Goal: Task Accomplishment & Management: Manage account settings

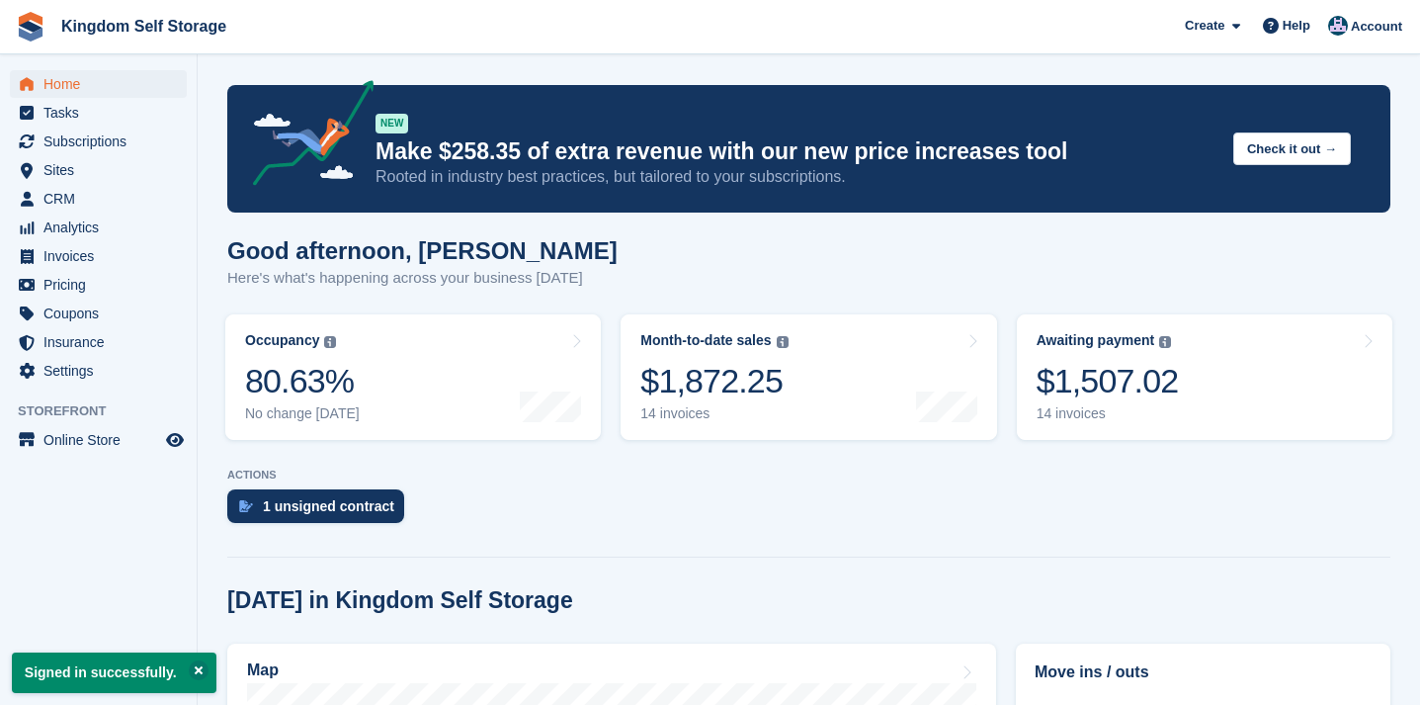
click at [1137, 266] on div "Good afternoon, Bradley Here's what's happening across your business today" at bounding box center [808, 275] width 1163 height 76
click at [1117, 389] on div "$1,507.02" at bounding box center [1108, 381] width 142 height 41
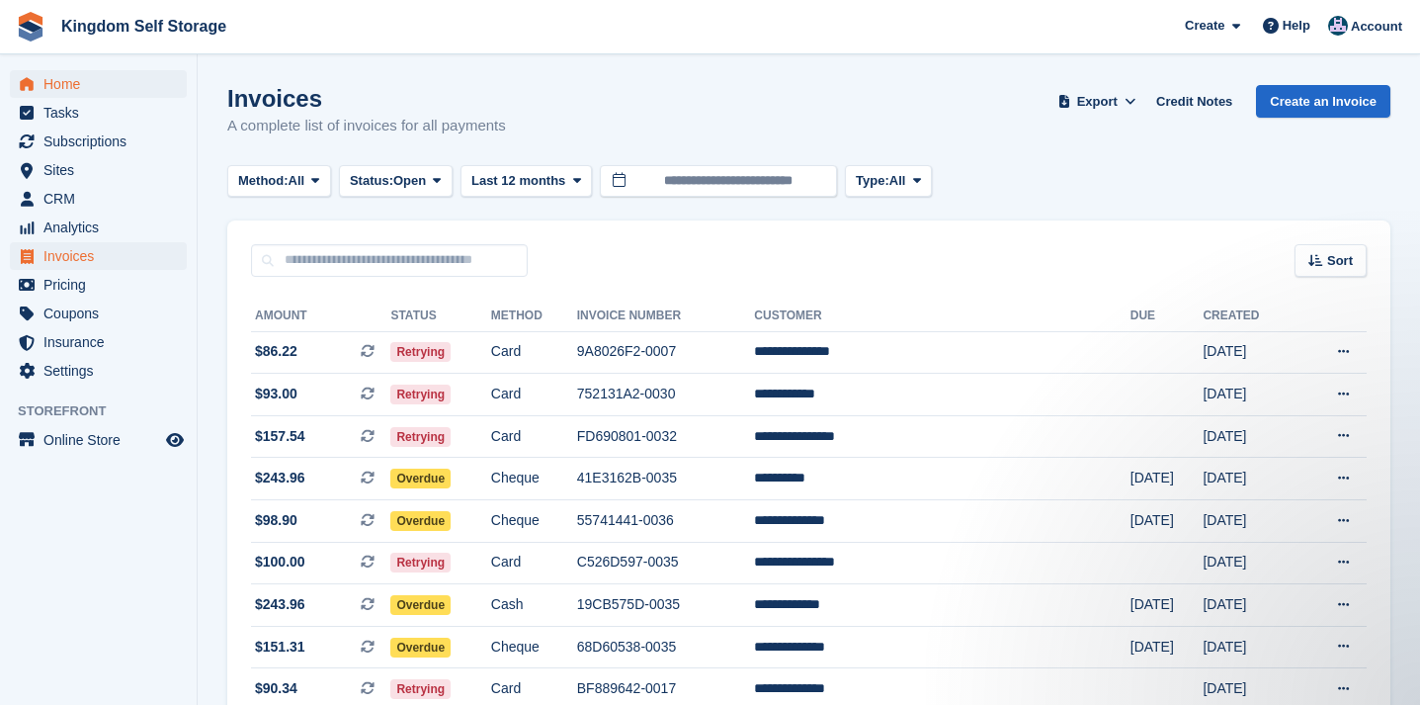
click at [68, 82] on span "Home" at bounding box center [102, 84] width 119 height 28
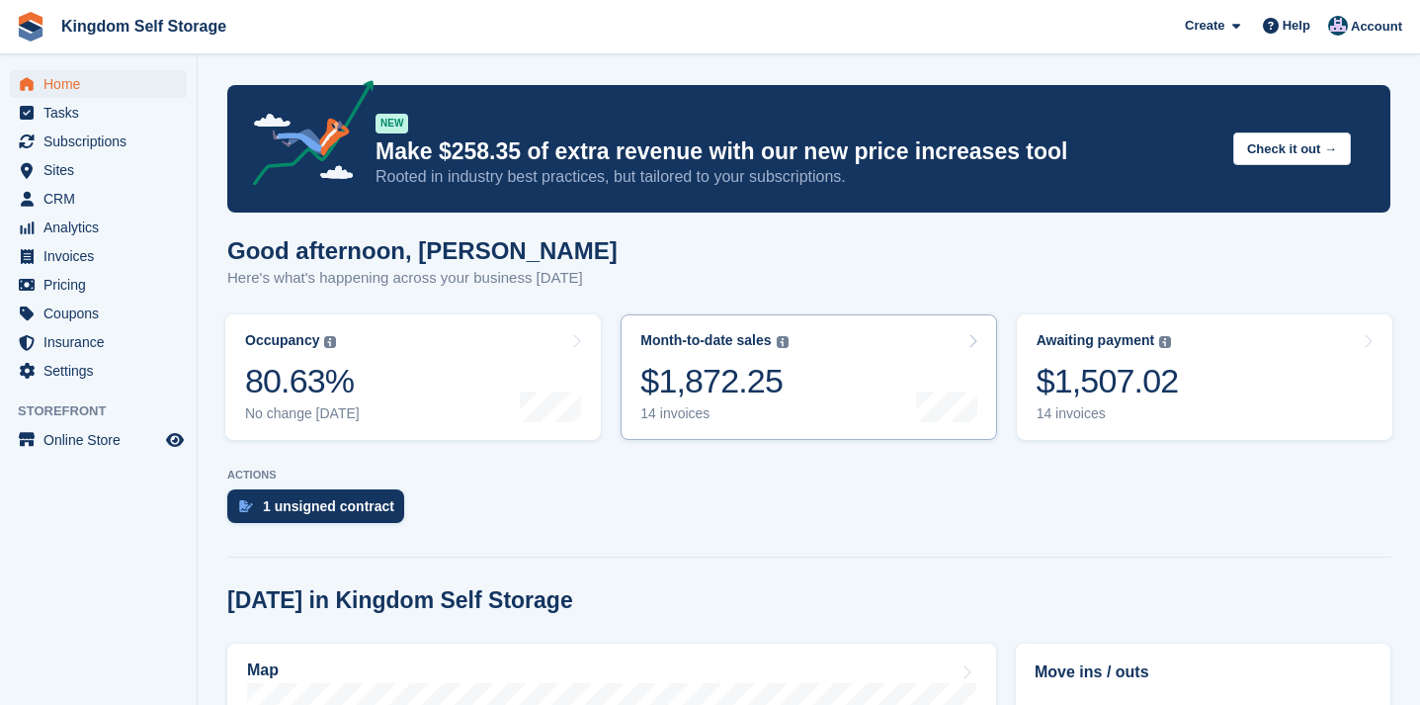
click at [800, 372] on link "Month-to-date sales The sum of all finalised invoices generated this month to d…" at bounding box center [809, 377] width 376 height 126
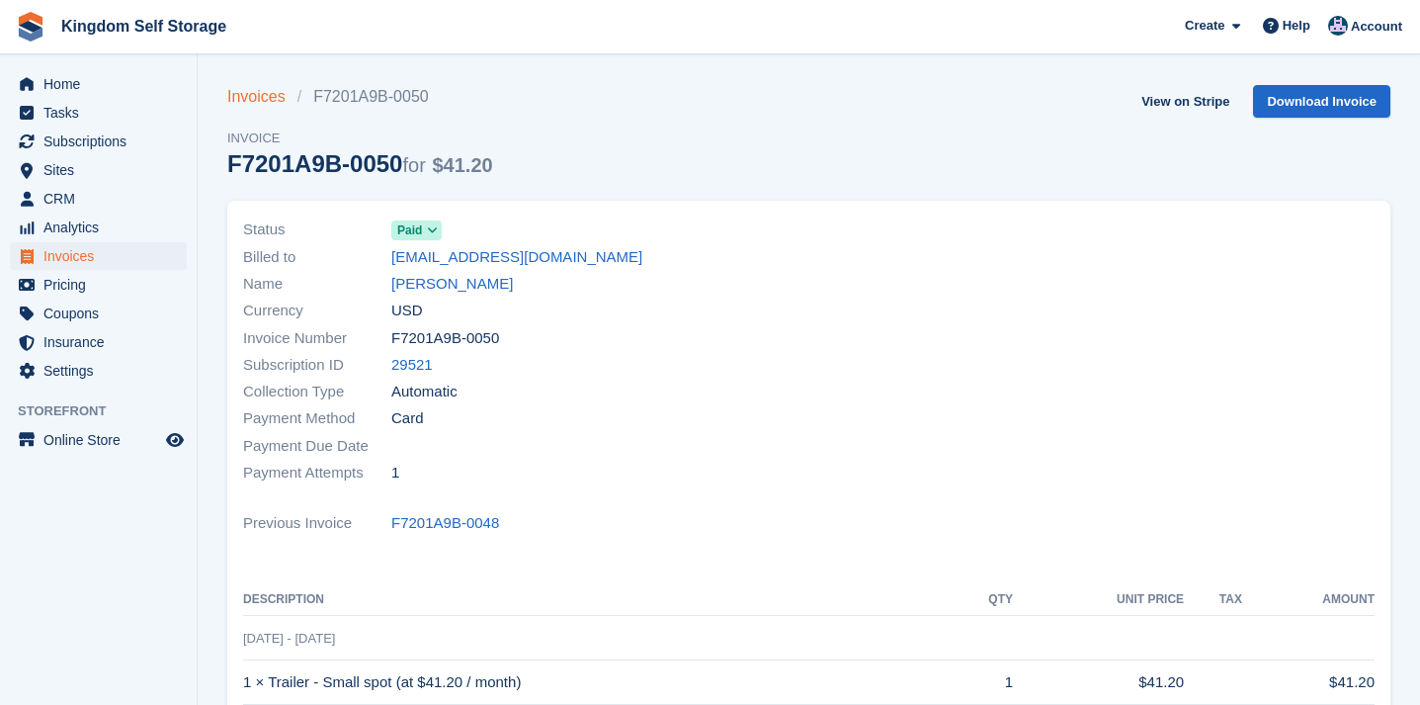
drag, startPoint x: 75, startPoint y: 86, endPoint x: 267, endPoint y: 93, distance: 191.9
click at [75, 86] on span "Home" at bounding box center [102, 84] width 119 height 28
click at [267, 93] on link "Invoices" at bounding box center [262, 97] width 70 height 24
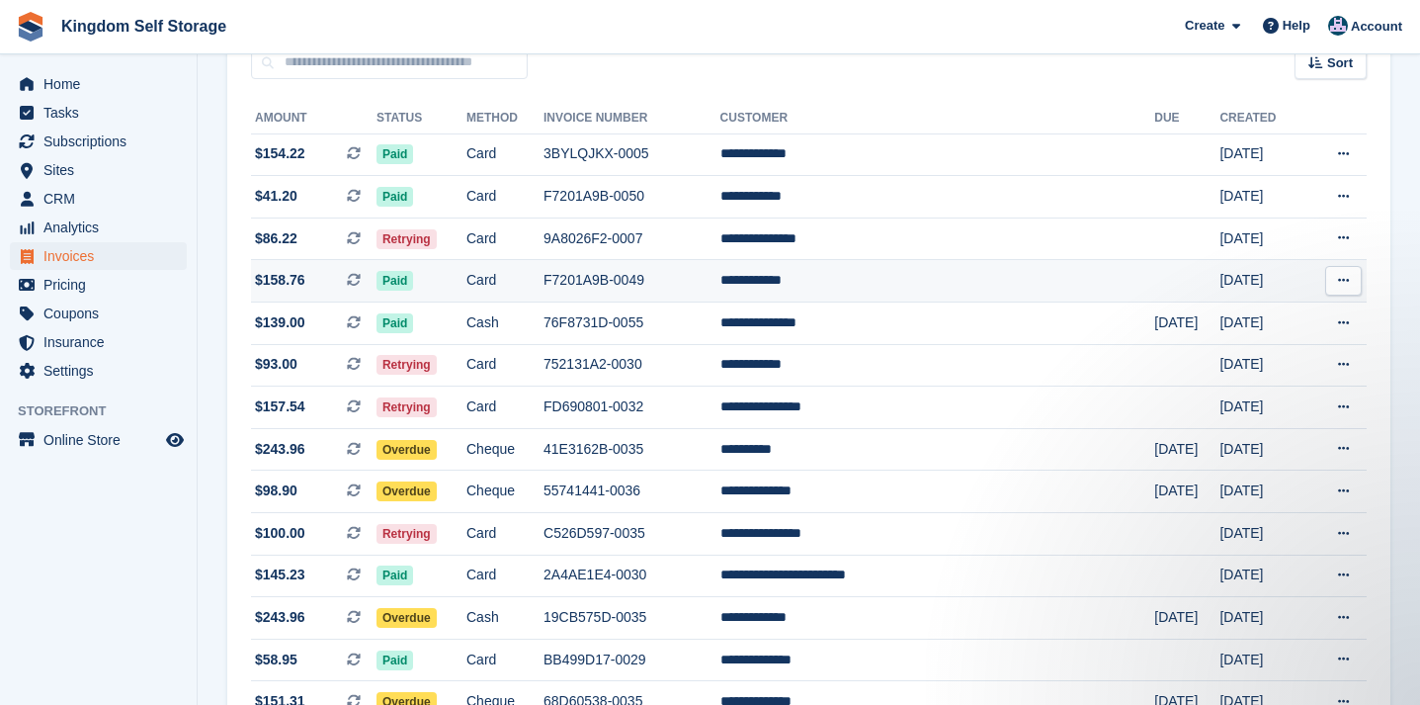
scroll to position [196, 0]
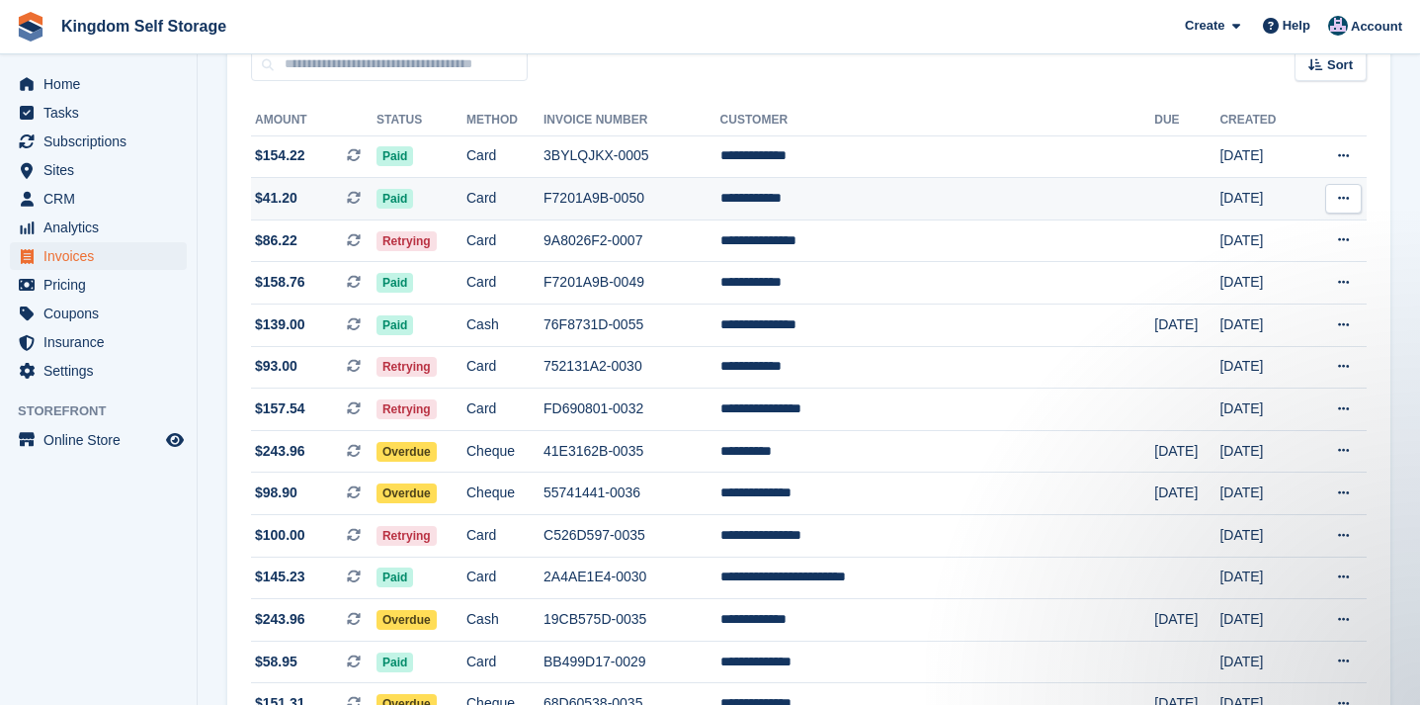
click at [635, 204] on td "F7201A9B-0050" at bounding box center [632, 199] width 177 height 42
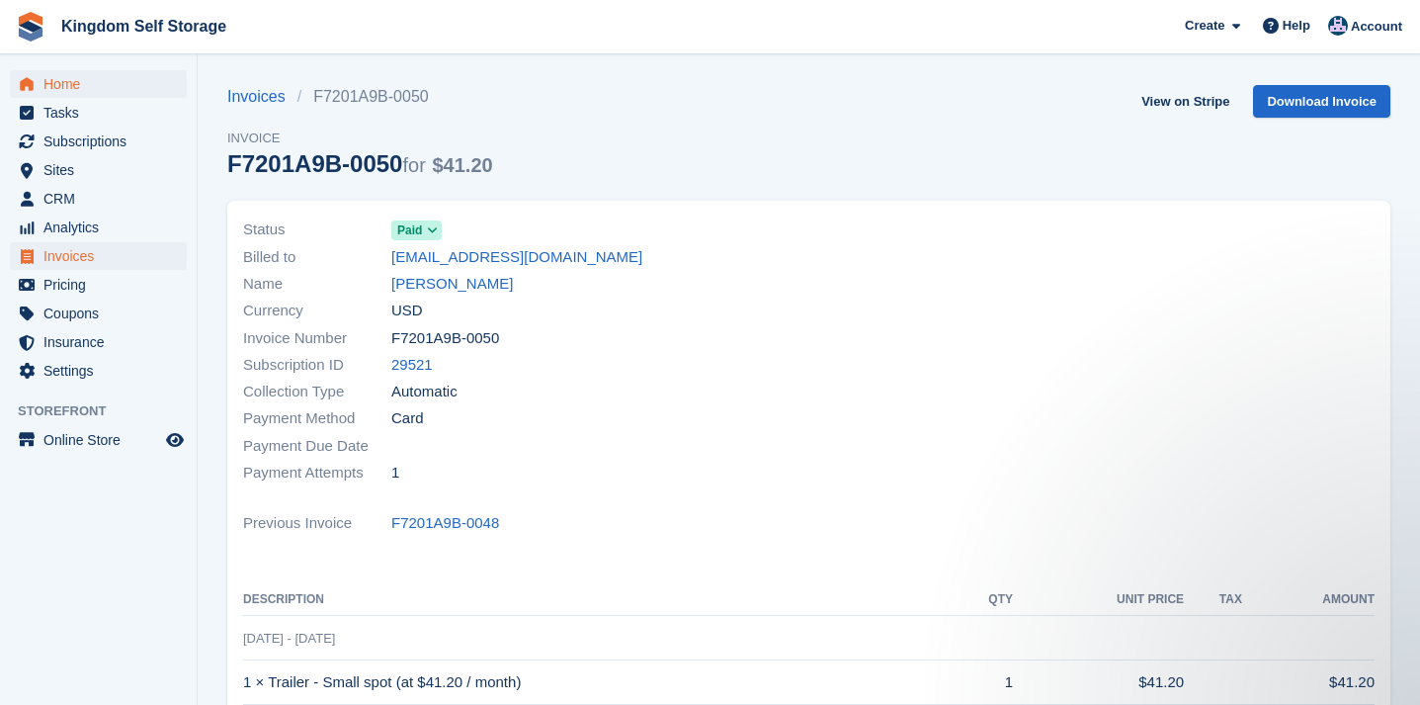
click at [70, 84] on span "Home" at bounding box center [102, 84] width 119 height 28
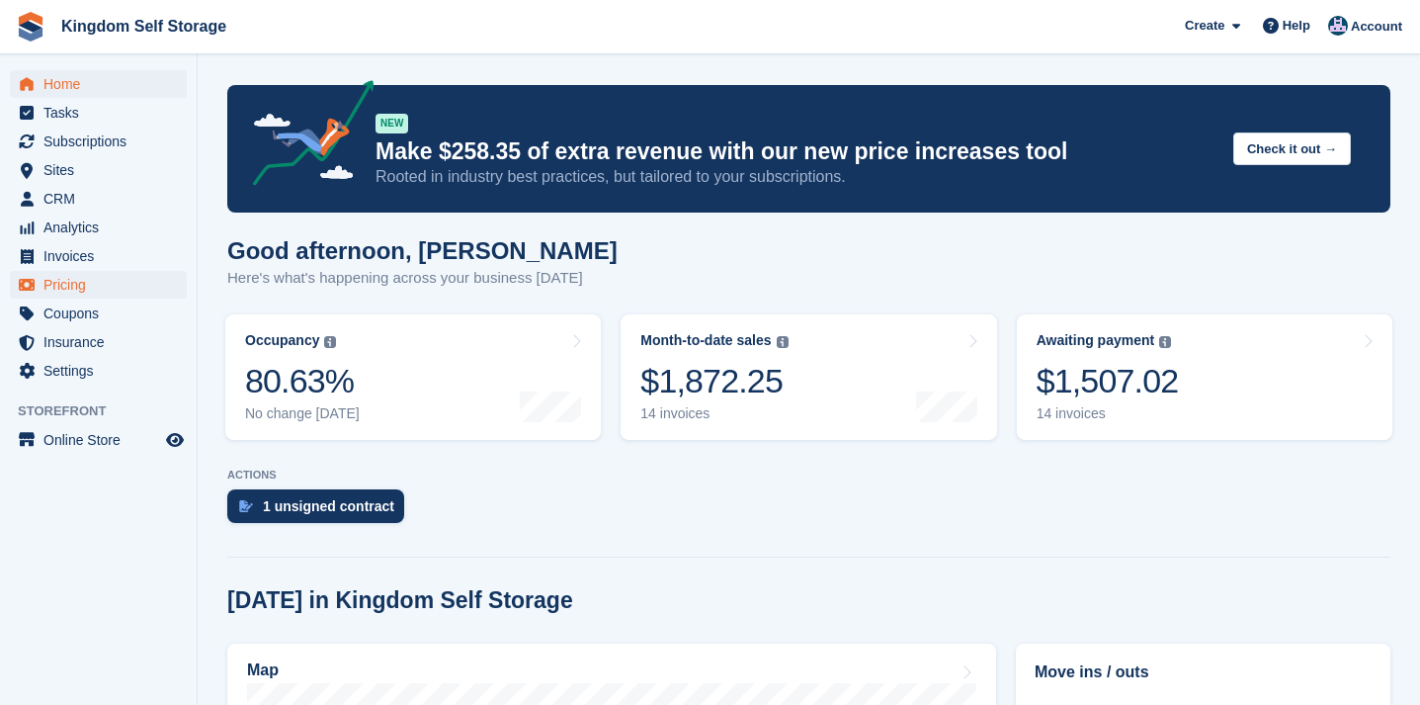
click at [57, 282] on span "Pricing" at bounding box center [102, 285] width 119 height 28
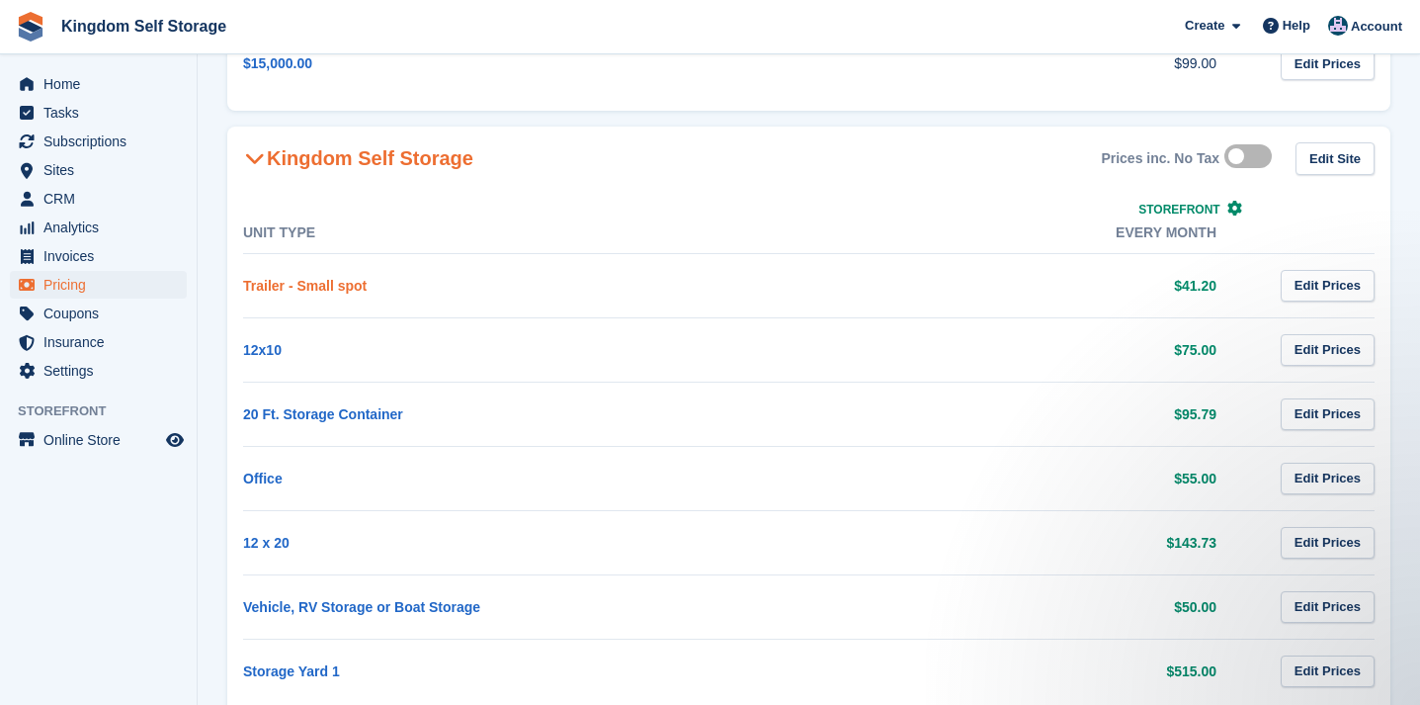
click at [357, 281] on link "Trailer - Small spot" at bounding box center [305, 286] width 124 height 16
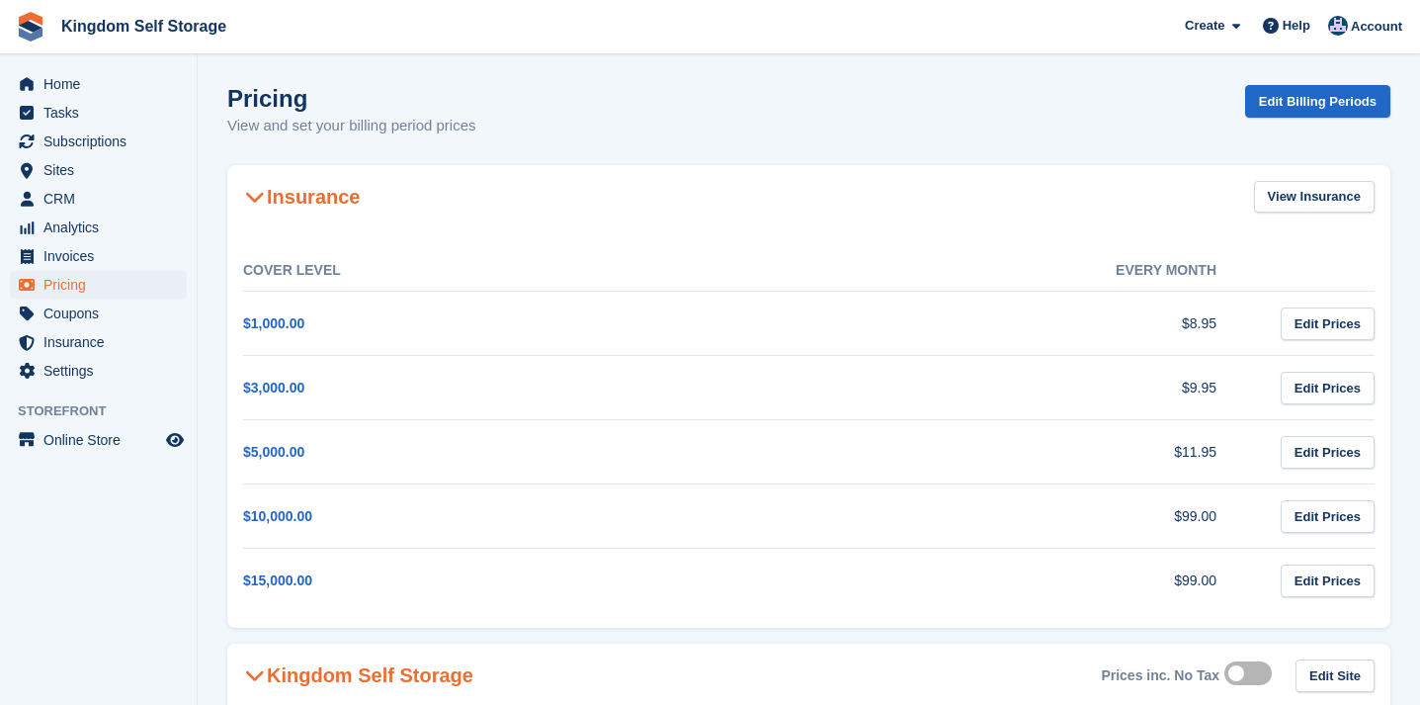
scroll to position [385, 0]
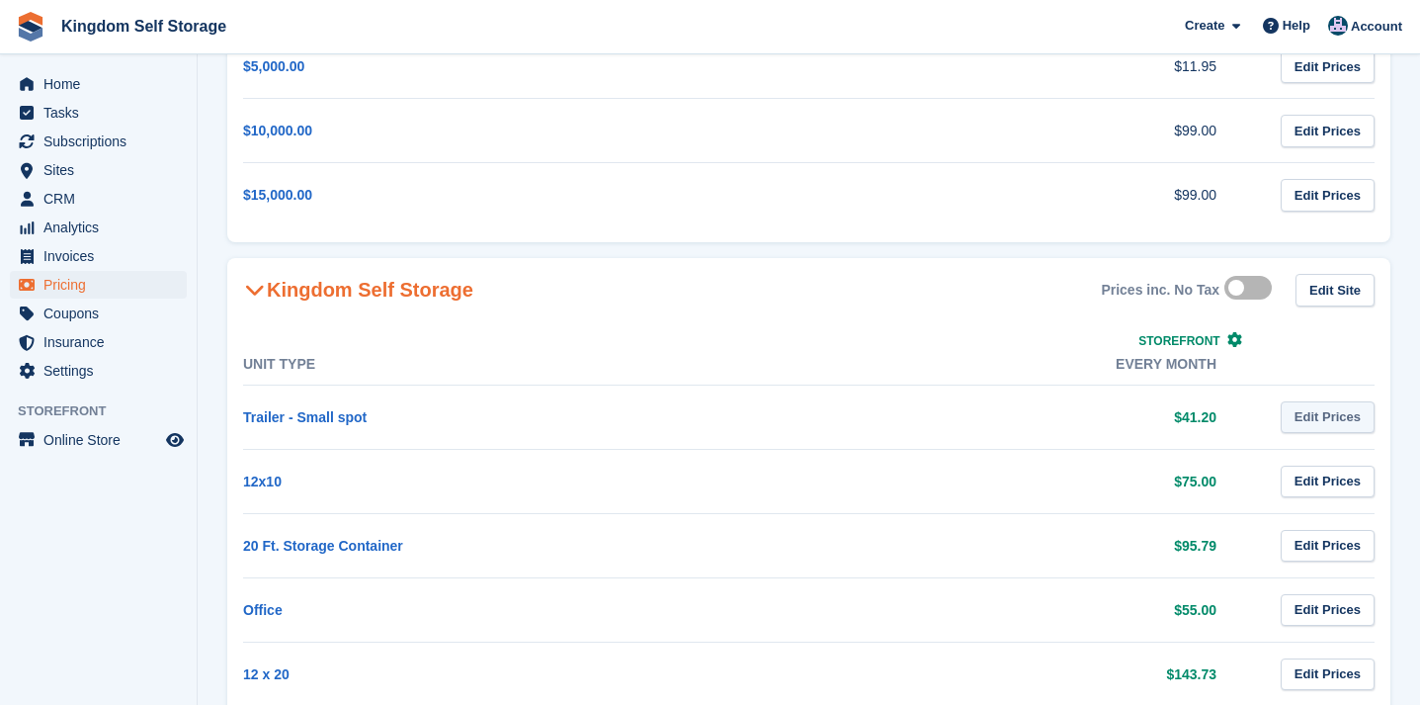
click at [1299, 427] on link "Edit Prices" at bounding box center [1328, 417] width 94 height 33
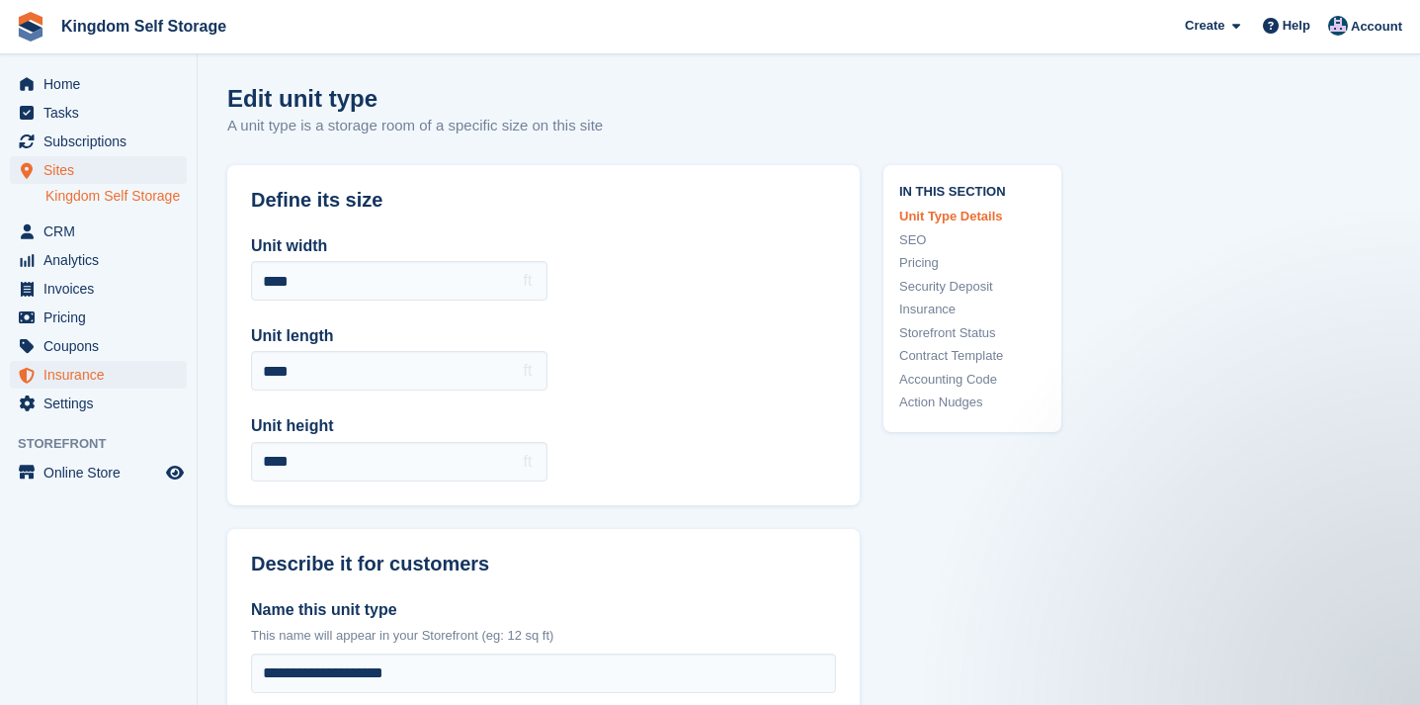
click at [83, 388] on span "Insurance" at bounding box center [102, 375] width 119 height 28
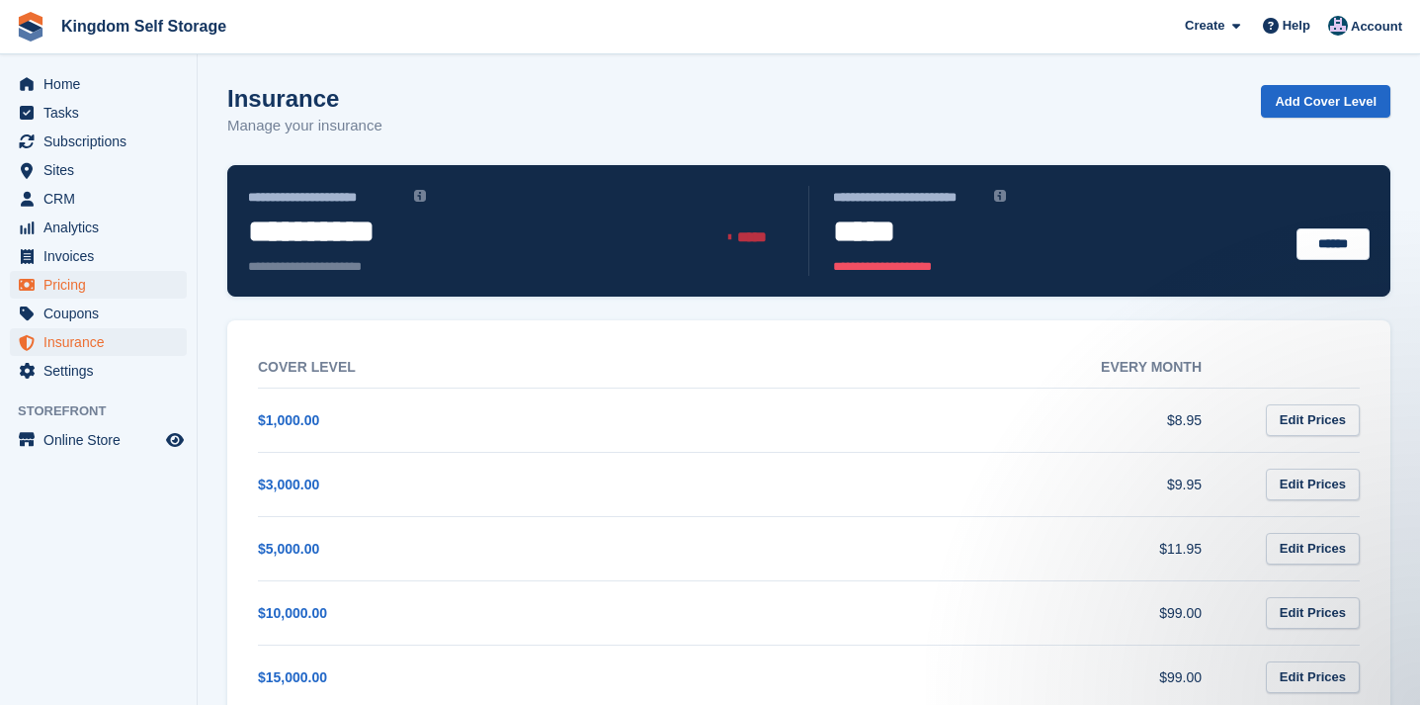
click at [67, 278] on span "Pricing" at bounding box center [102, 285] width 119 height 28
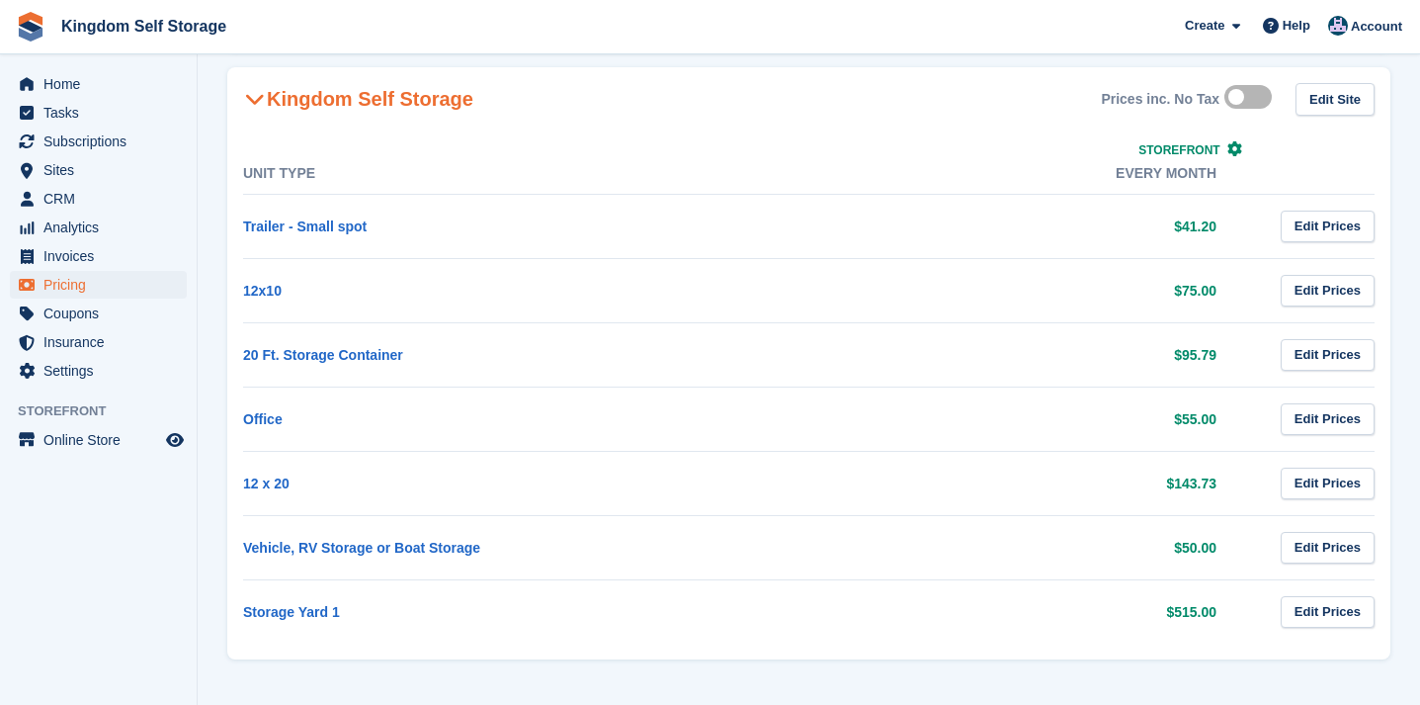
scroll to position [575, 0]
click at [1297, 611] on link "Edit Prices" at bounding box center [1328, 613] width 94 height 33
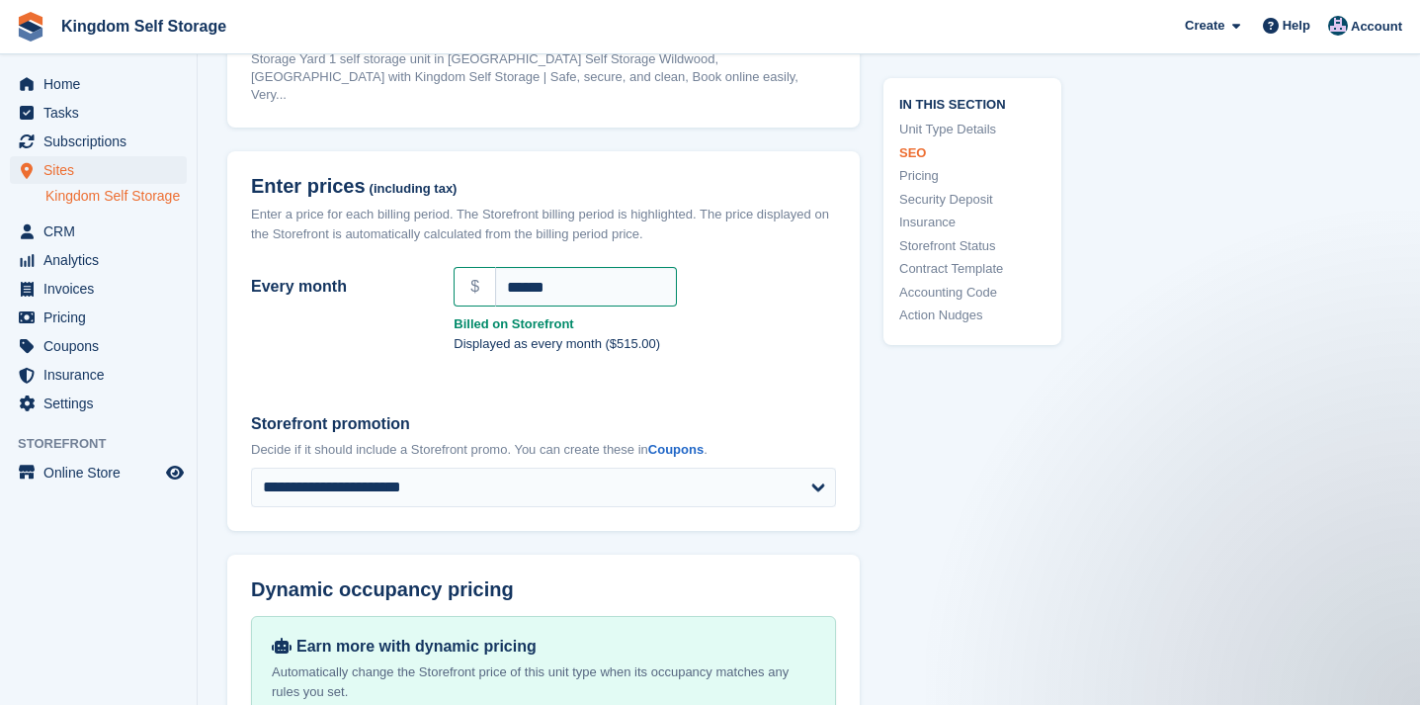
scroll to position [1456, 0]
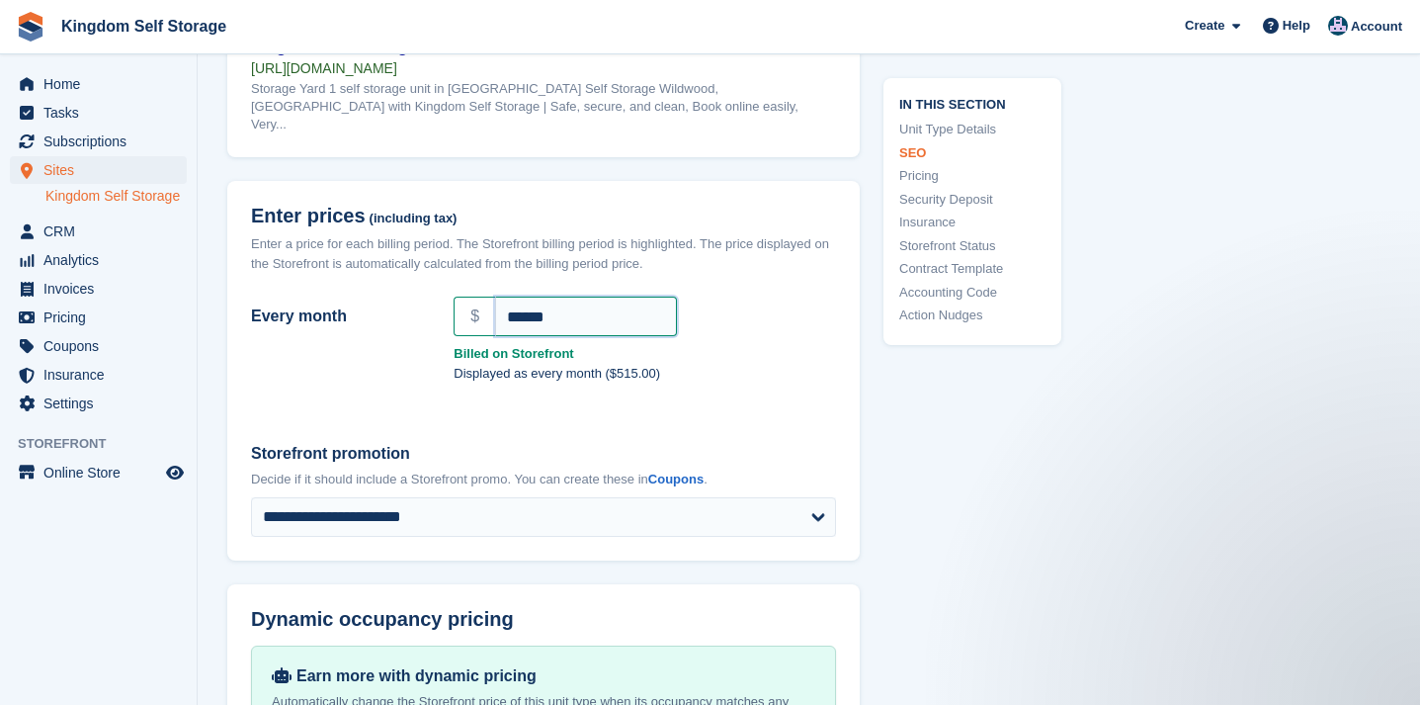
click at [626, 315] on input "******" at bounding box center [586, 316] width 182 height 40
click at [611, 312] on input "******" at bounding box center [586, 316] width 182 height 40
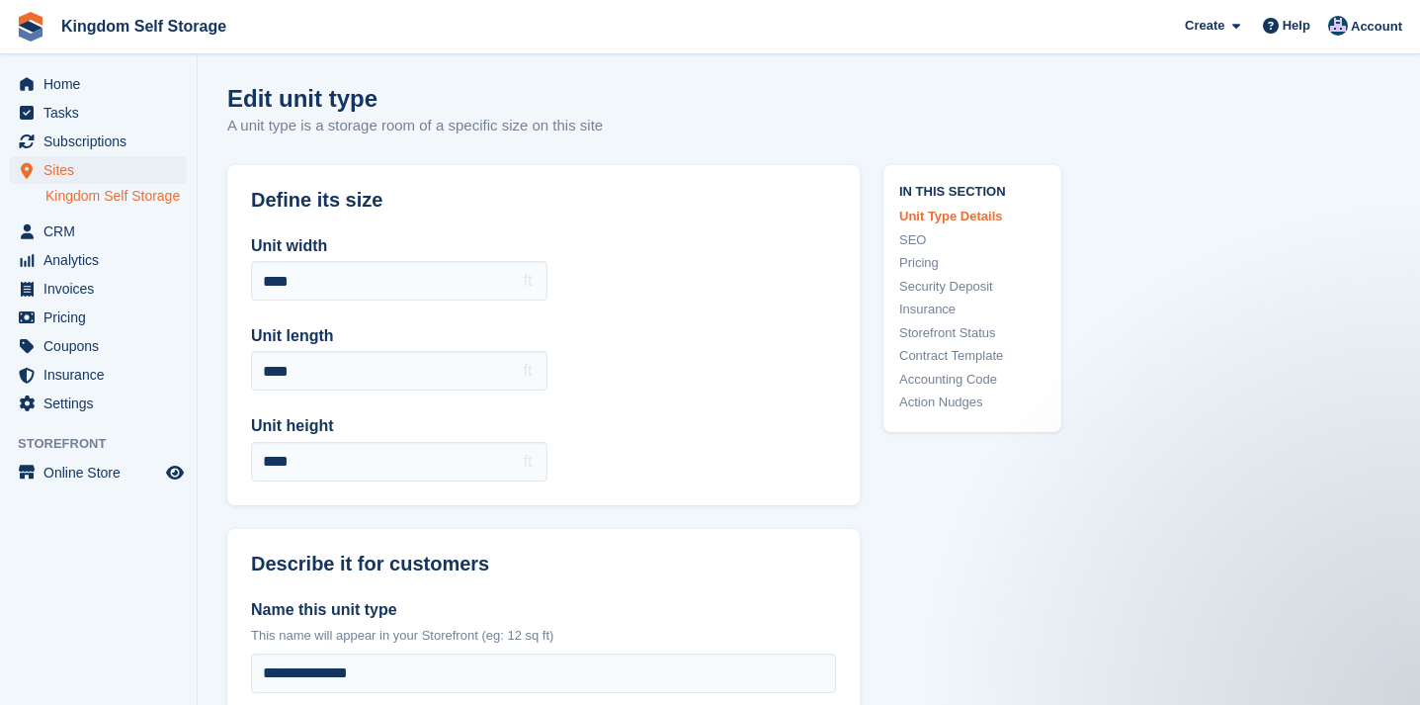
scroll to position [0, 0]
click at [80, 417] on span "Settings" at bounding box center [102, 403] width 119 height 28
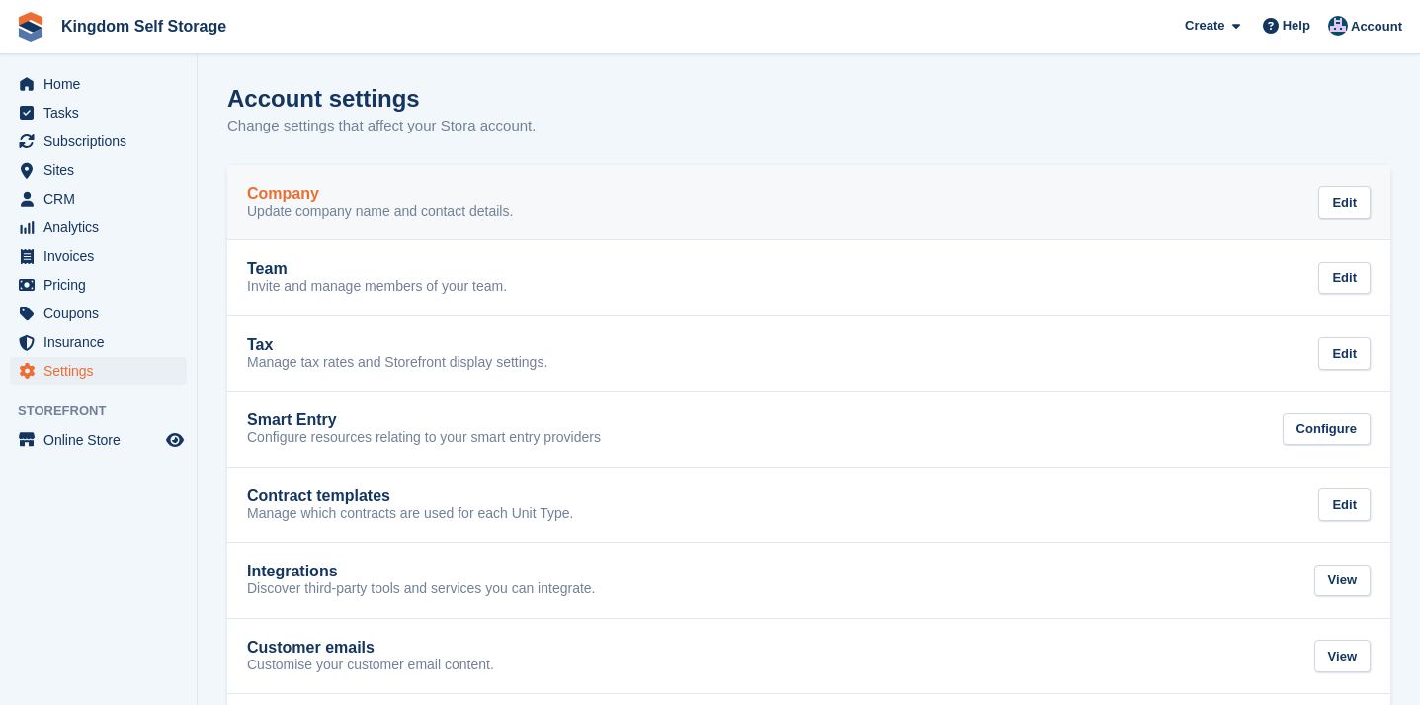
click at [286, 200] on h2 "Company" at bounding box center [283, 194] width 72 height 18
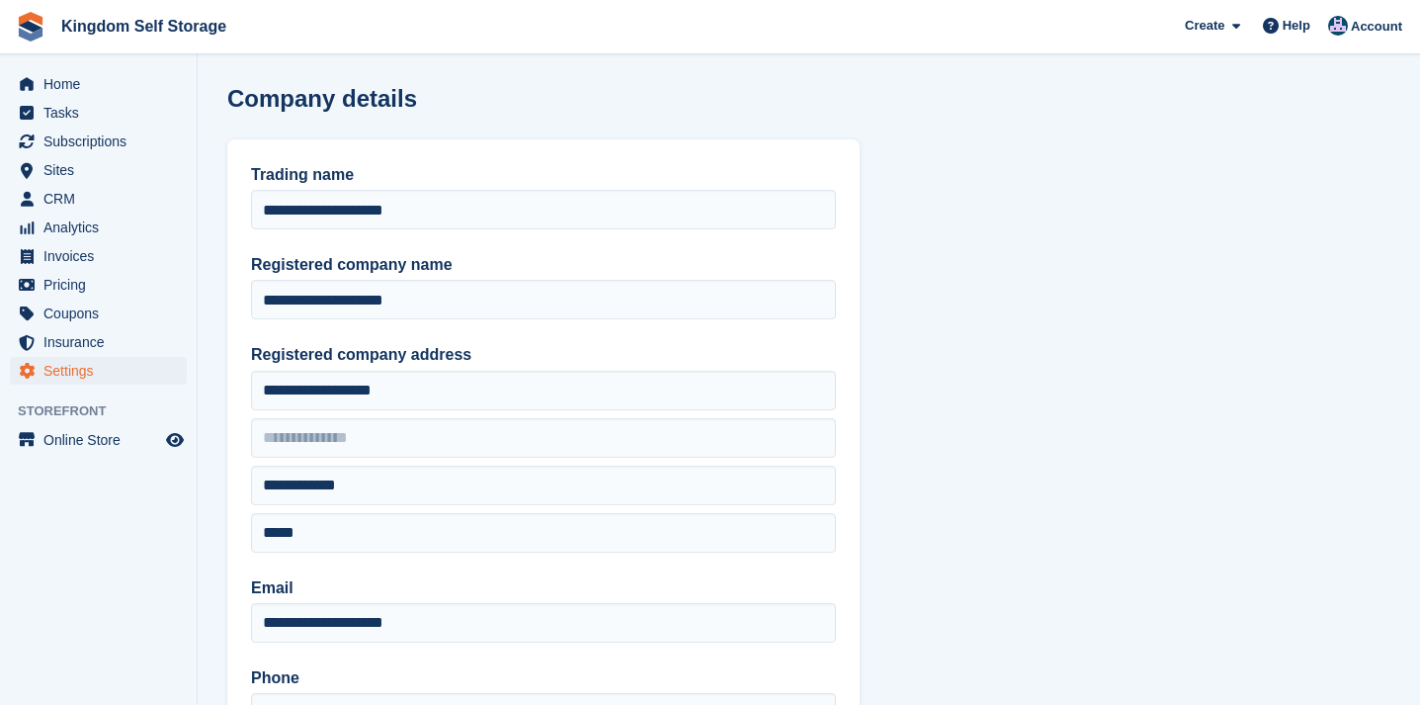
type input "**********"
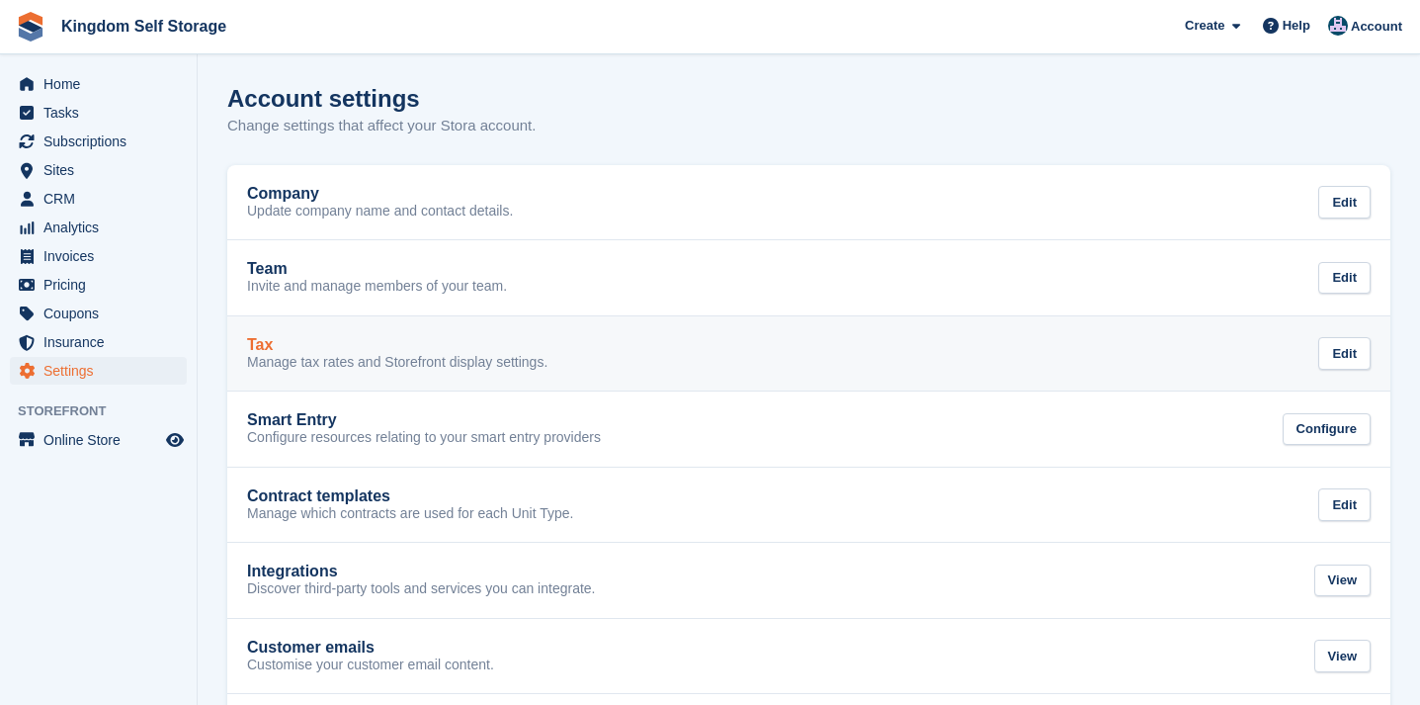
click at [385, 354] on p "Manage tax rates and Storefront display settings." at bounding box center [397, 363] width 300 height 18
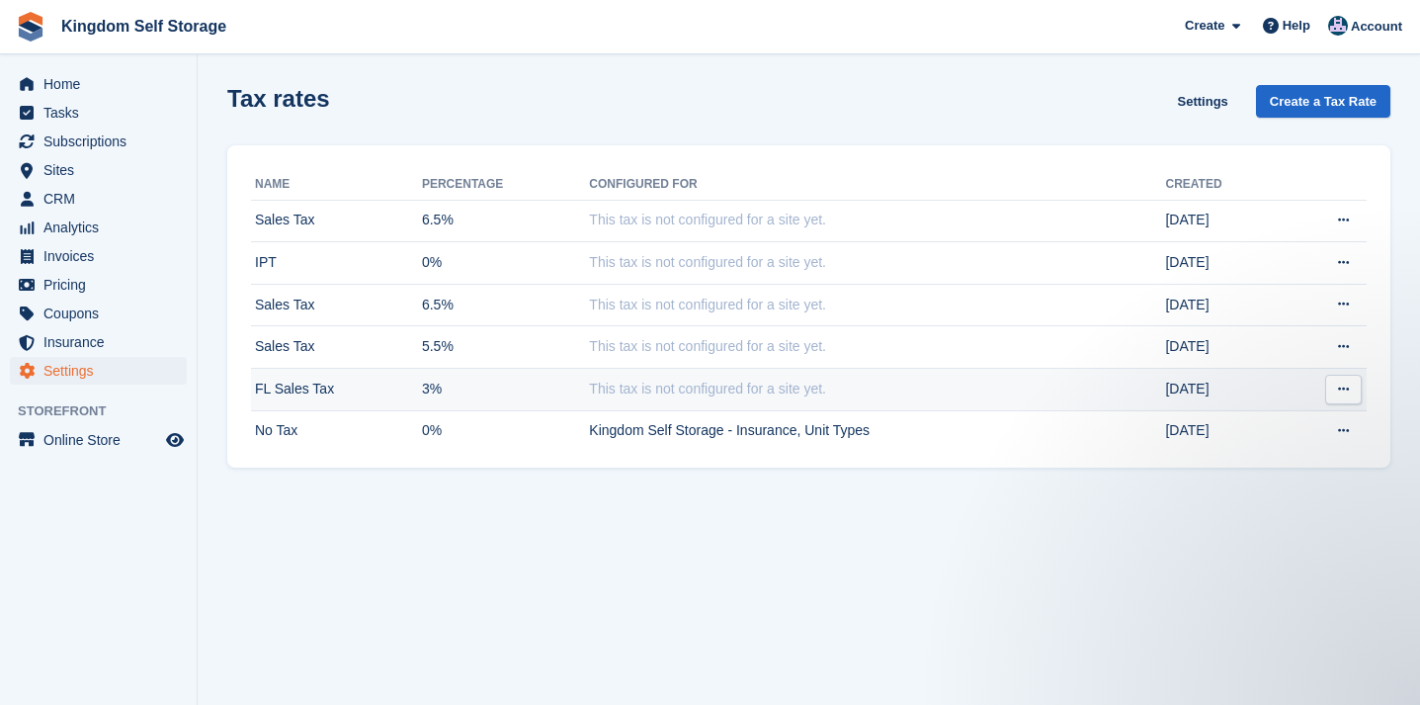
click at [669, 385] on span "This tax is not configured for a site yet." at bounding box center [707, 388] width 237 height 16
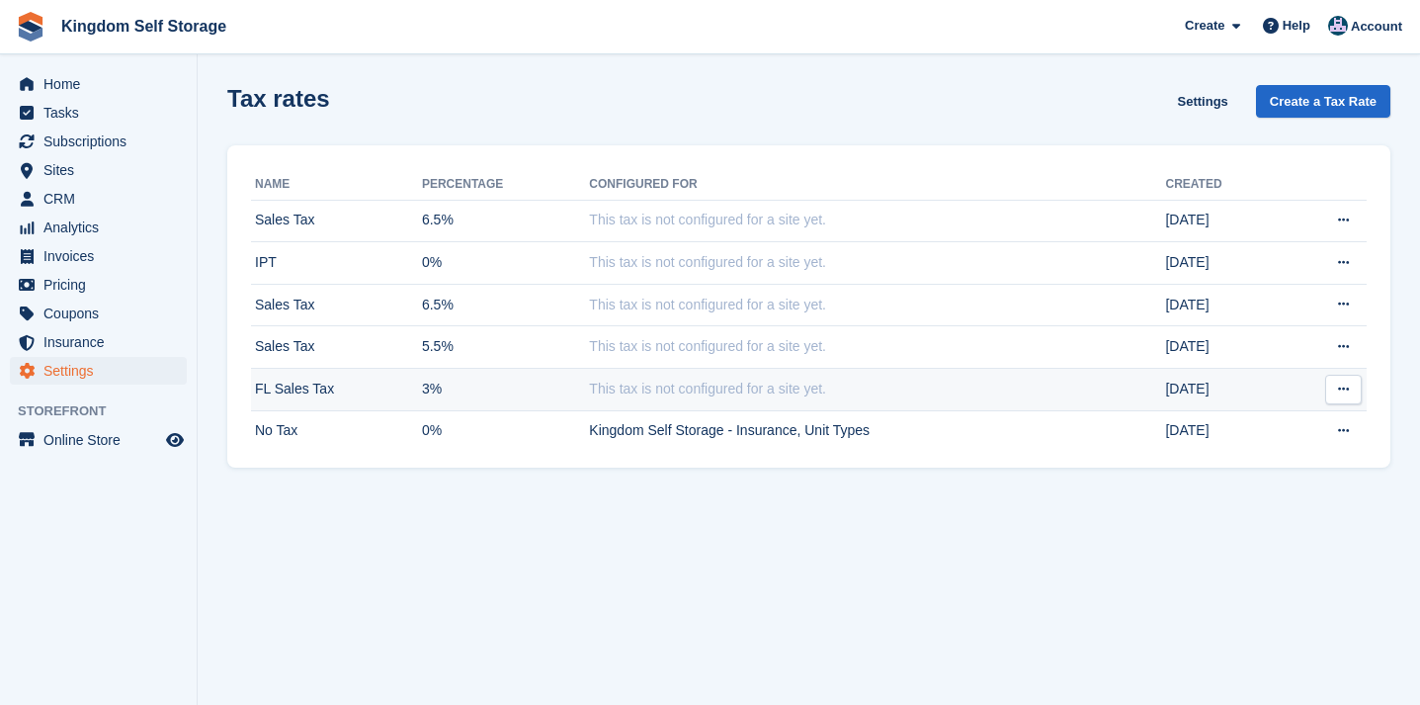
click at [1350, 394] on button at bounding box center [1343, 390] width 37 height 30
click at [757, 563] on section "Tax rates Settings Create a Tax Rate Name Percentage Configured for Created Sal…" at bounding box center [809, 352] width 1222 height 705
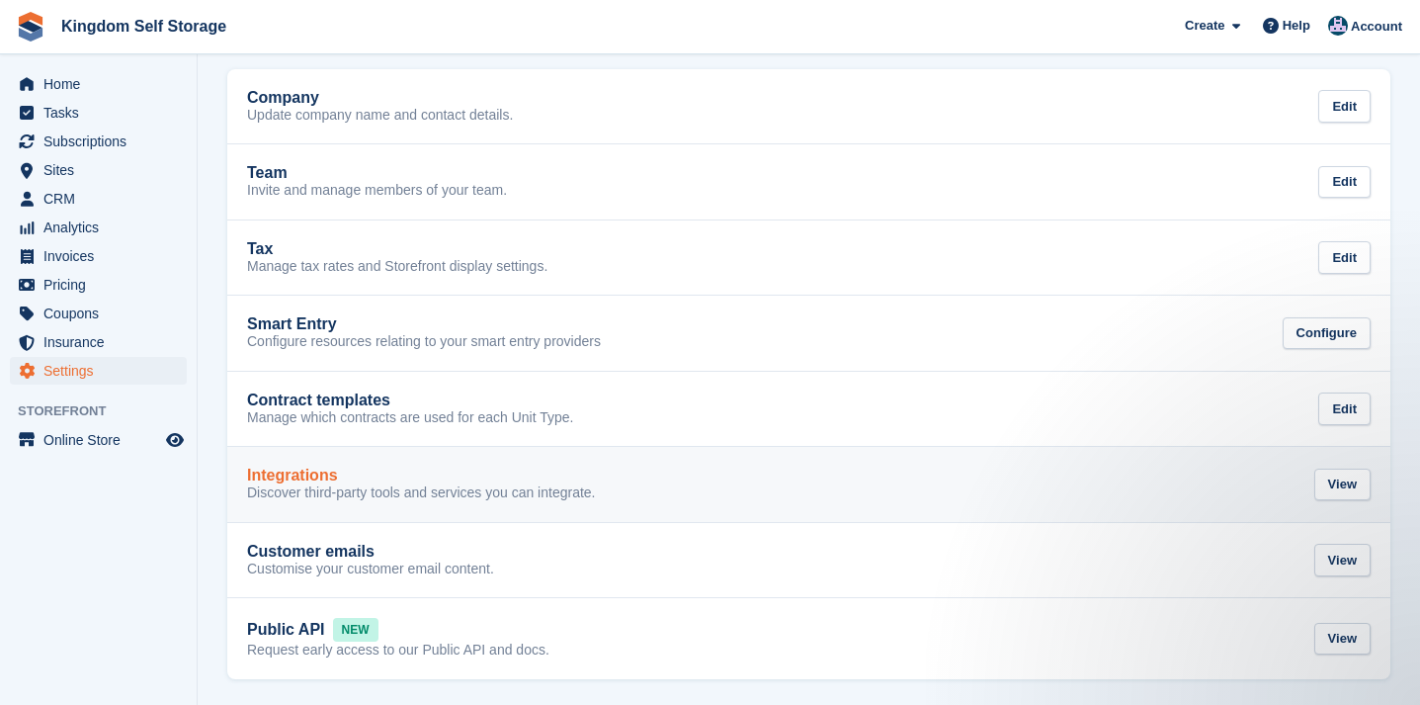
scroll to position [95, 0]
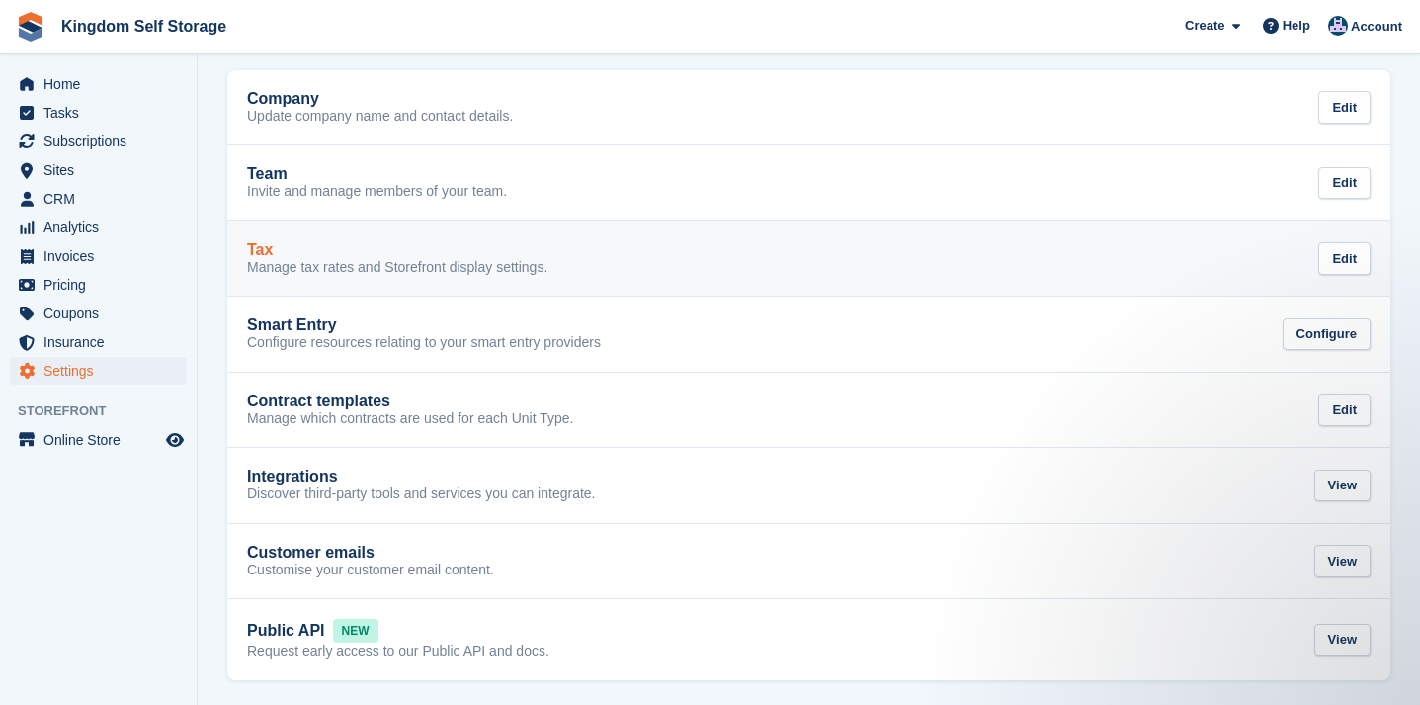
click at [268, 255] on h2 "Tax" at bounding box center [260, 250] width 26 height 18
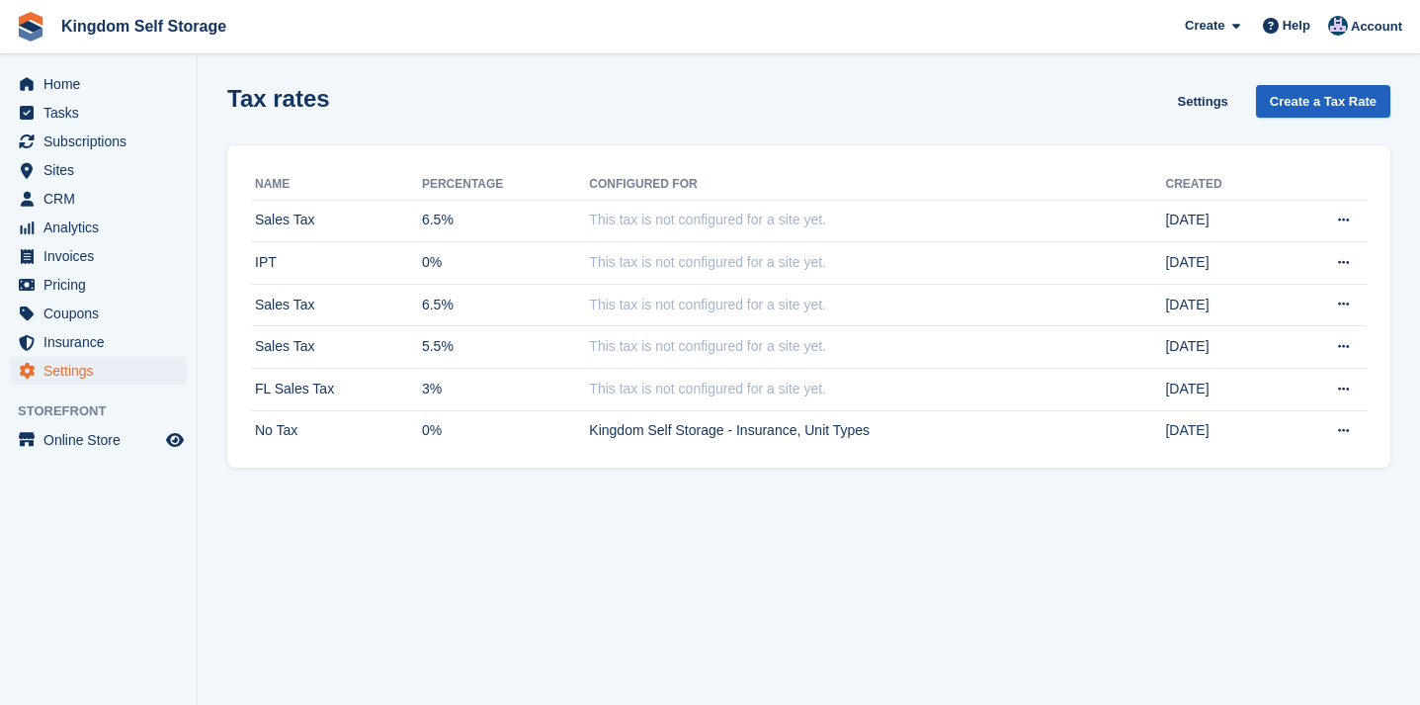
click at [1285, 112] on link "Create a Tax Rate" at bounding box center [1323, 101] width 134 height 33
click at [1203, 104] on link "Settings" at bounding box center [1203, 101] width 66 height 33
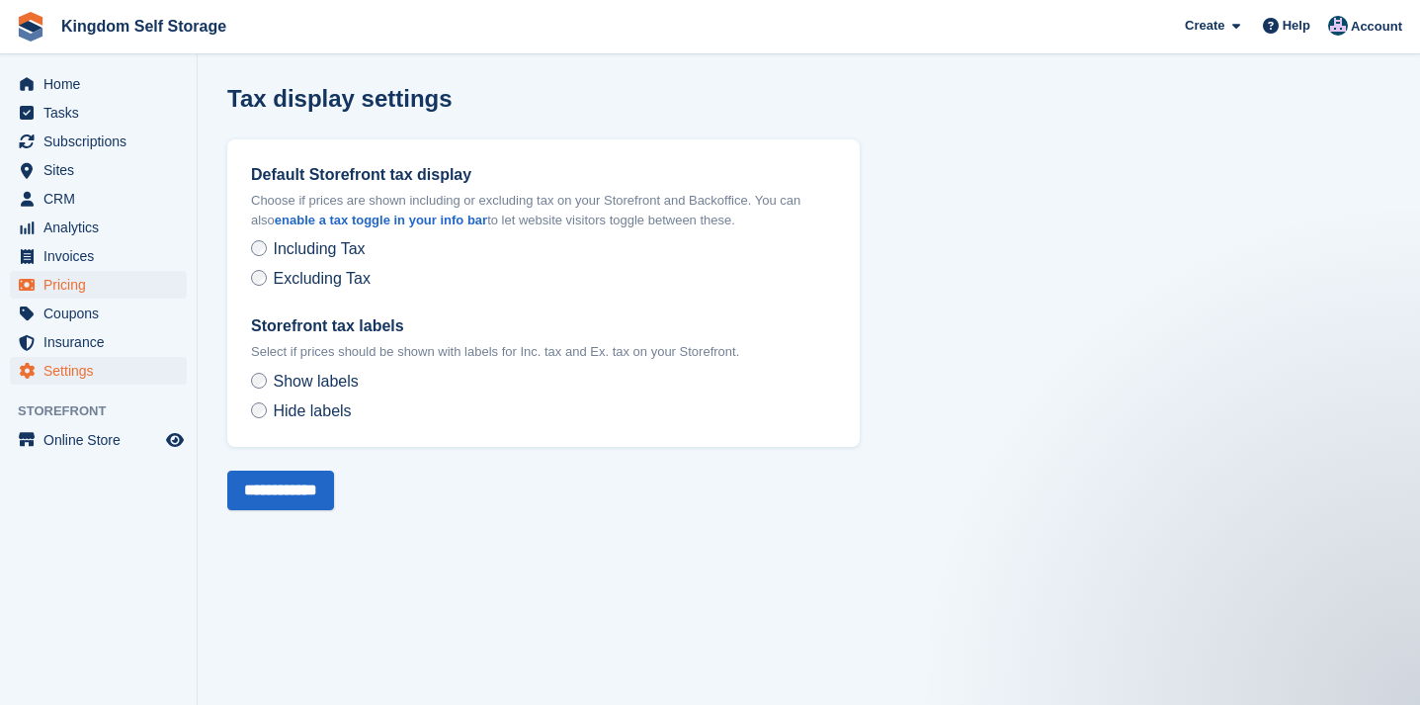
click at [75, 289] on span "Pricing" at bounding box center [102, 285] width 119 height 28
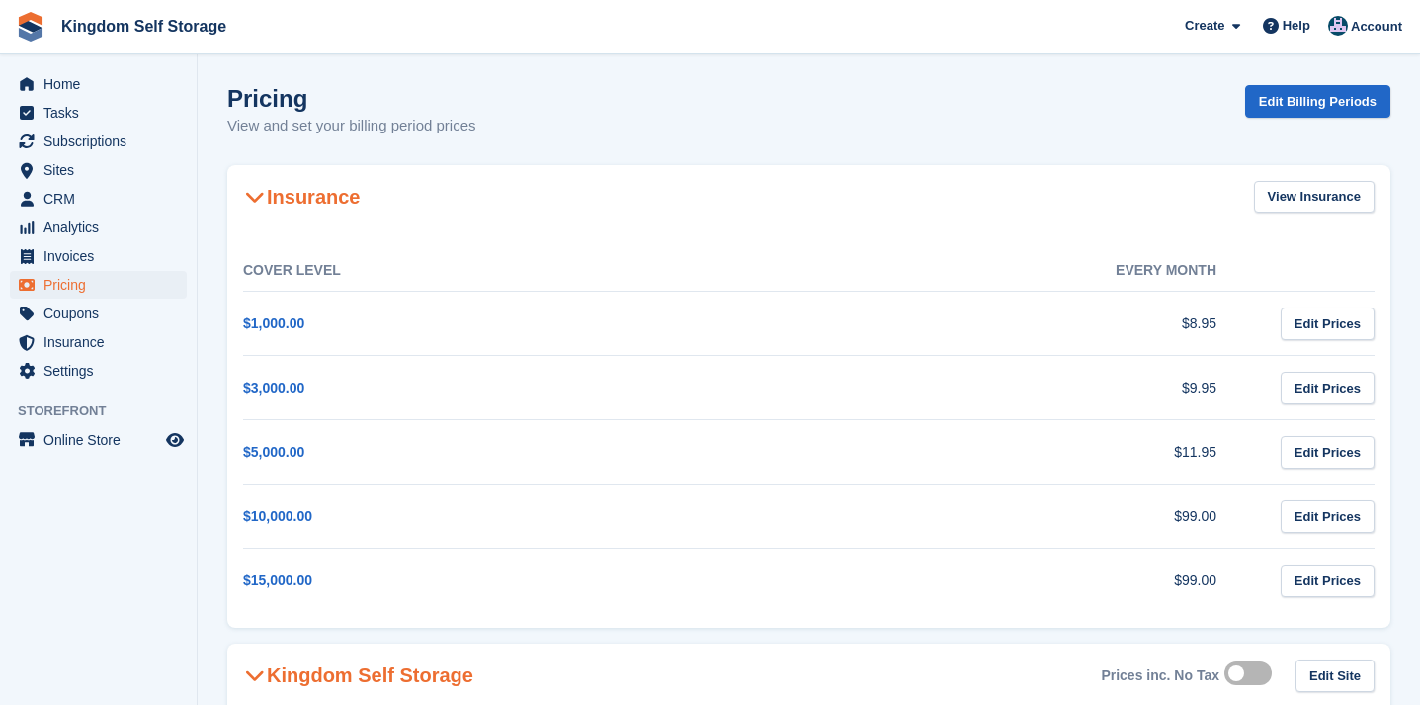
scroll to position [479, 0]
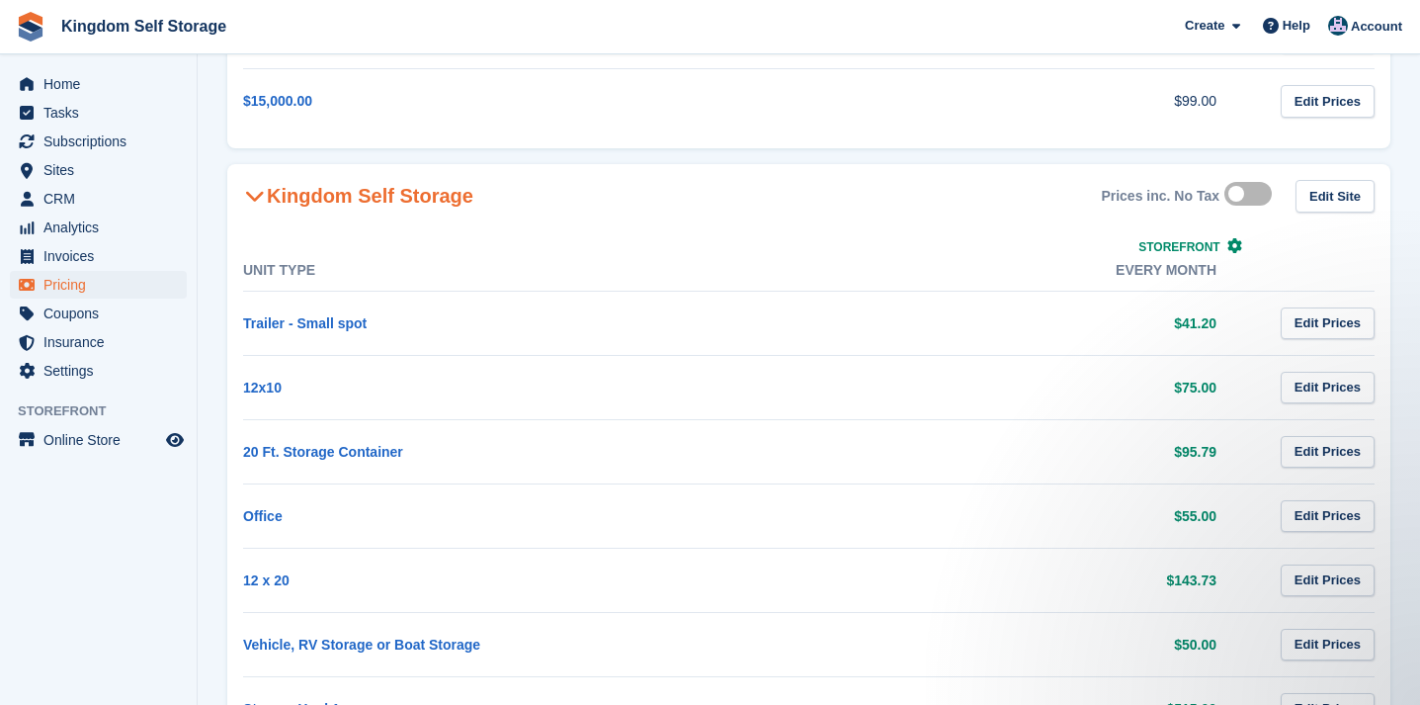
click at [1019, 150] on section "Pricing View and set your billing period prices Edit Billing Periods Insurance …" at bounding box center [809, 161] width 1222 height 1281
click at [1325, 387] on link "Edit Prices" at bounding box center [1328, 388] width 94 height 33
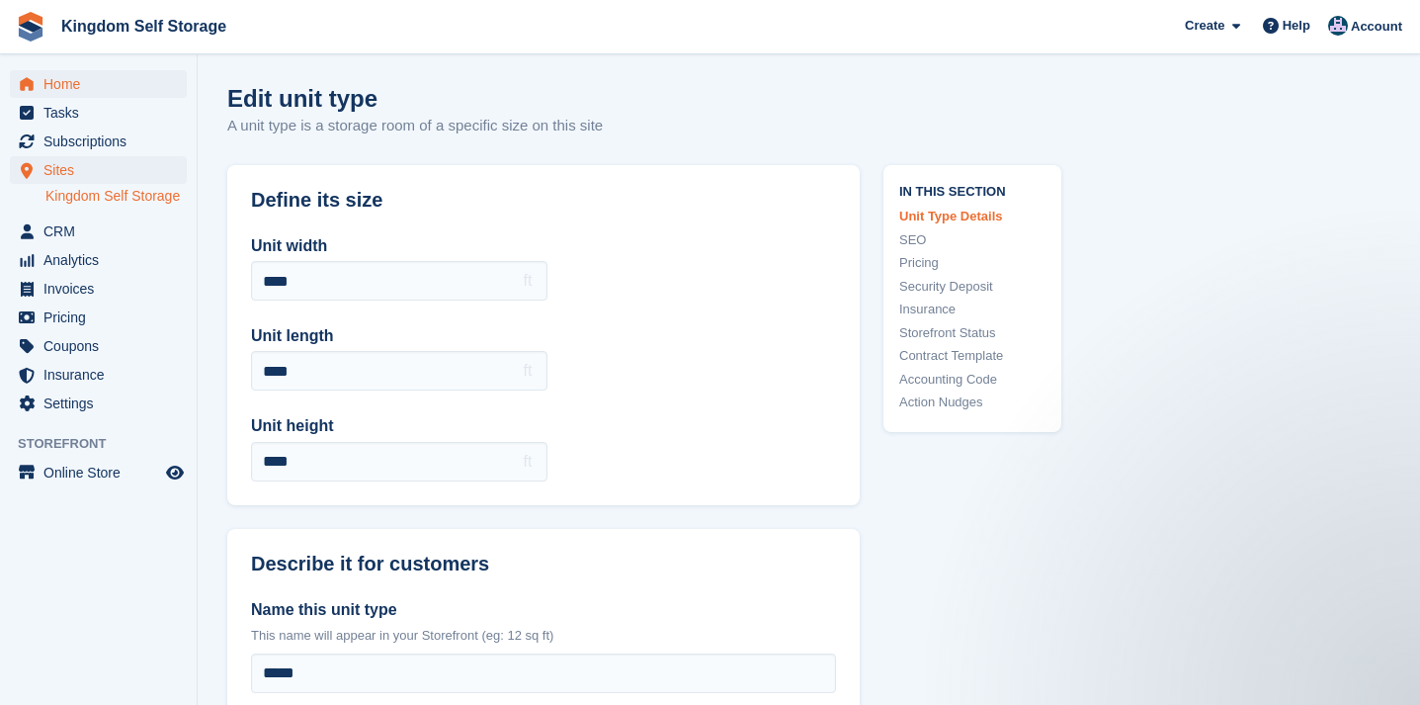
click at [75, 92] on span "Home" at bounding box center [102, 84] width 119 height 28
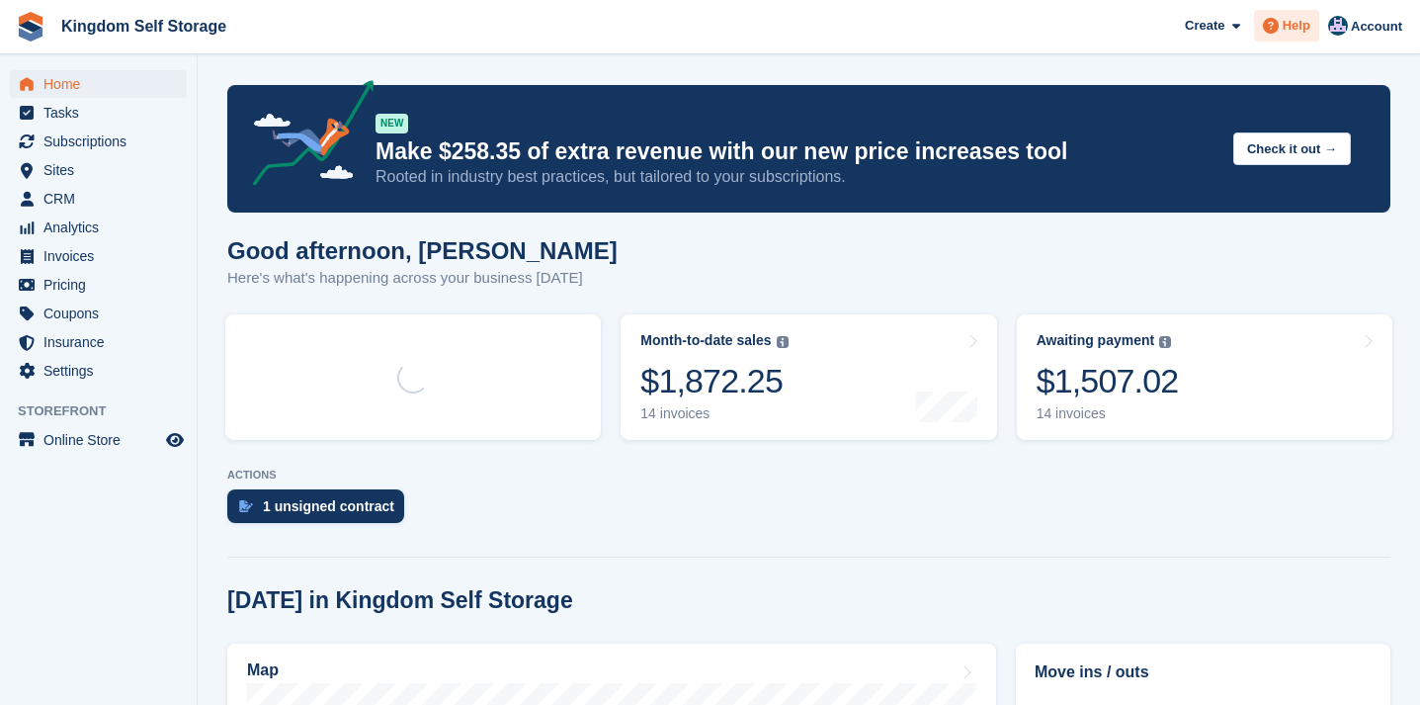
click at [1285, 27] on span "Help" at bounding box center [1297, 26] width 28 height 20
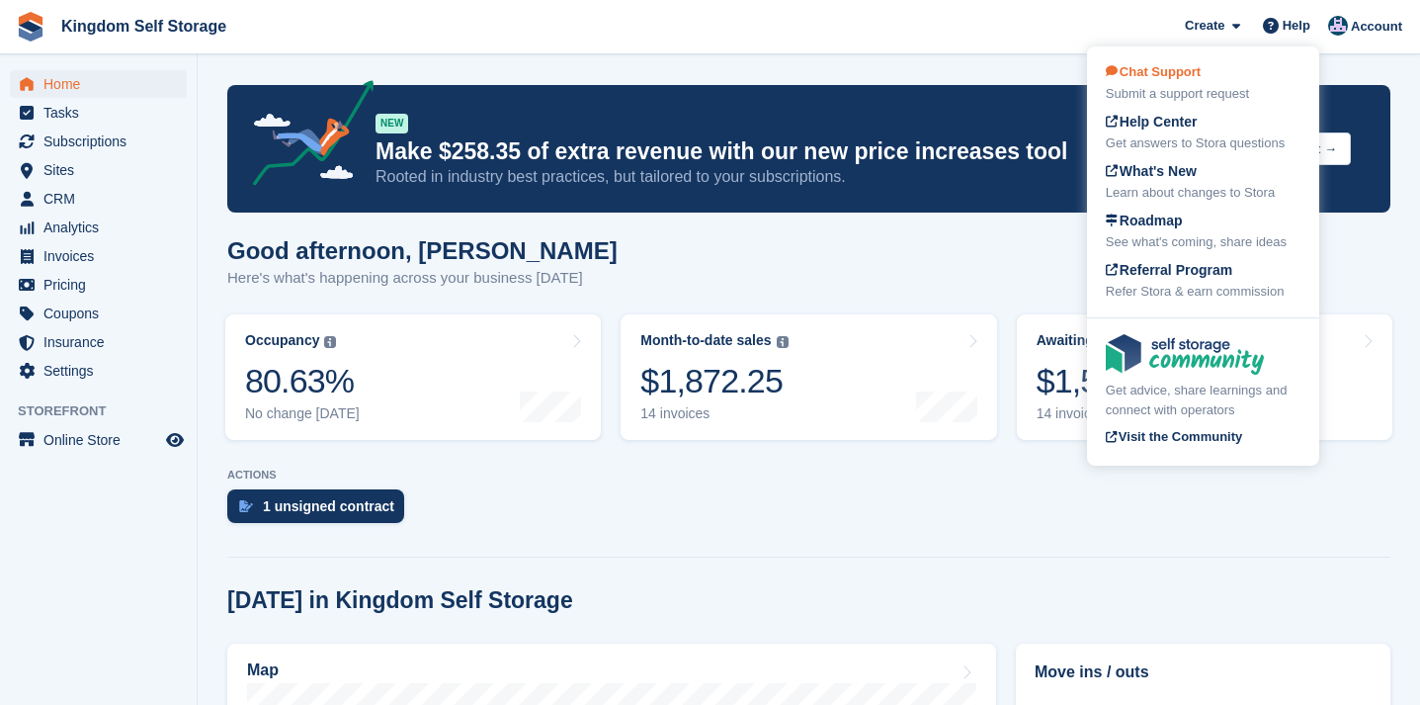
click at [1197, 70] on span "Chat Support" at bounding box center [1153, 71] width 95 height 15
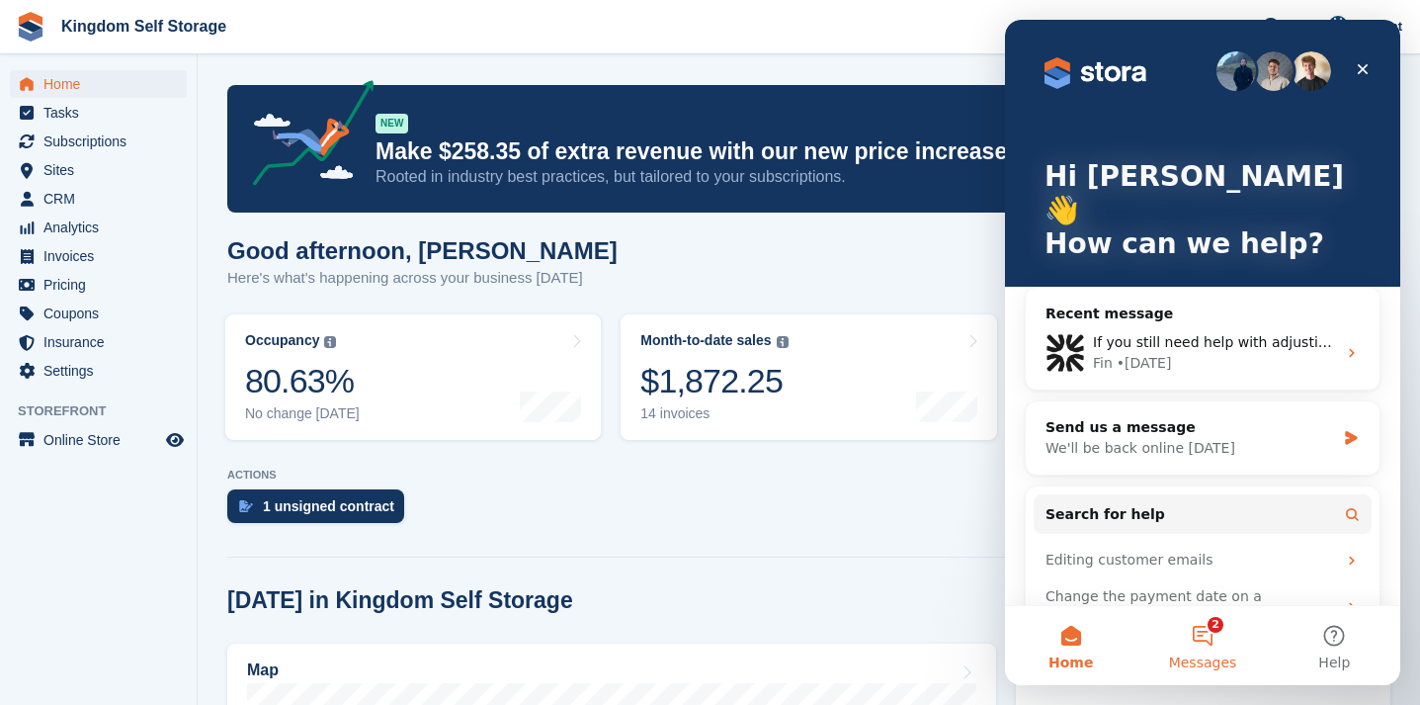
click at [1205, 646] on button "2 Messages" at bounding box center [1202, 645] width 131 height 79
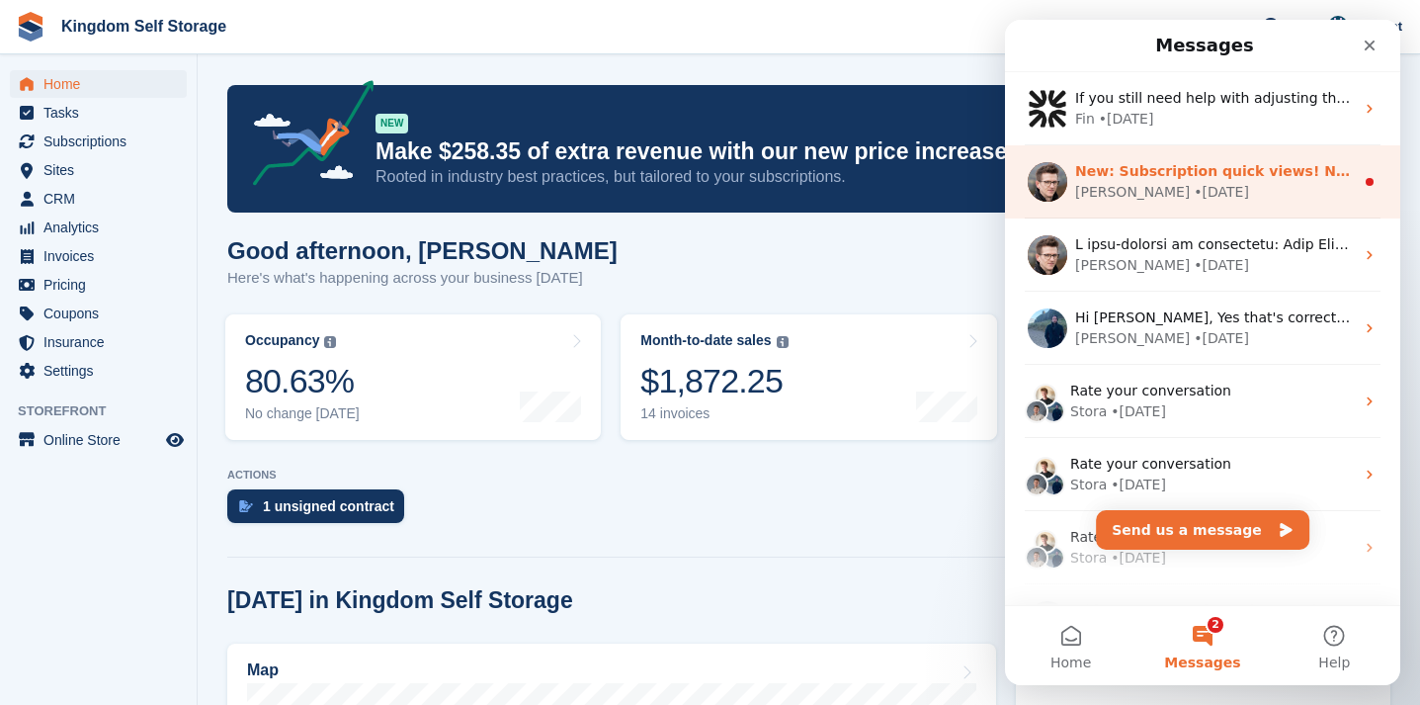
click at [1218, 189] on div "[PERSON_NAME] • [DATE]" at bounding box center [1214, 192] width 279 height 21
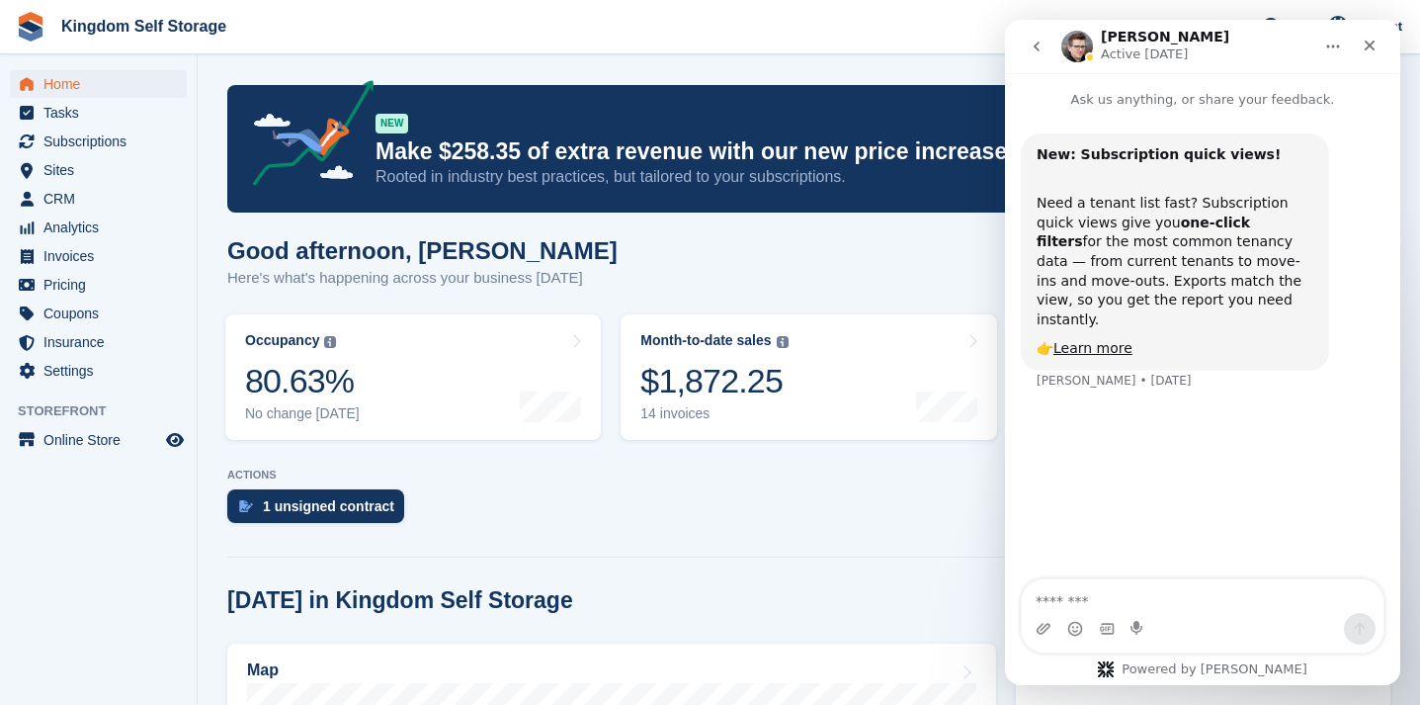
click at [1036, 39] on icon "go back" at bounding box center [1037, 47] width 16 height 16
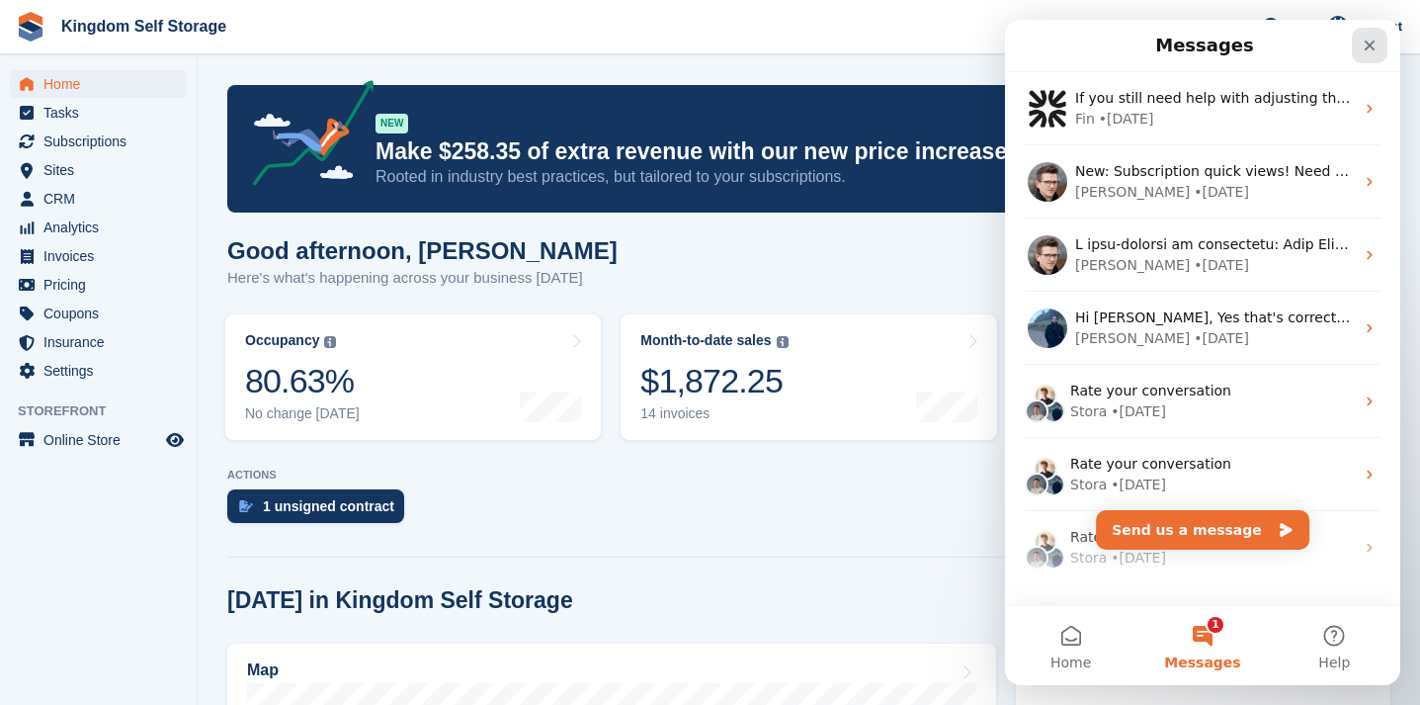
click at [1365, 45] on icon "Close" at bounding box center [1370, 46] width 16 height 16
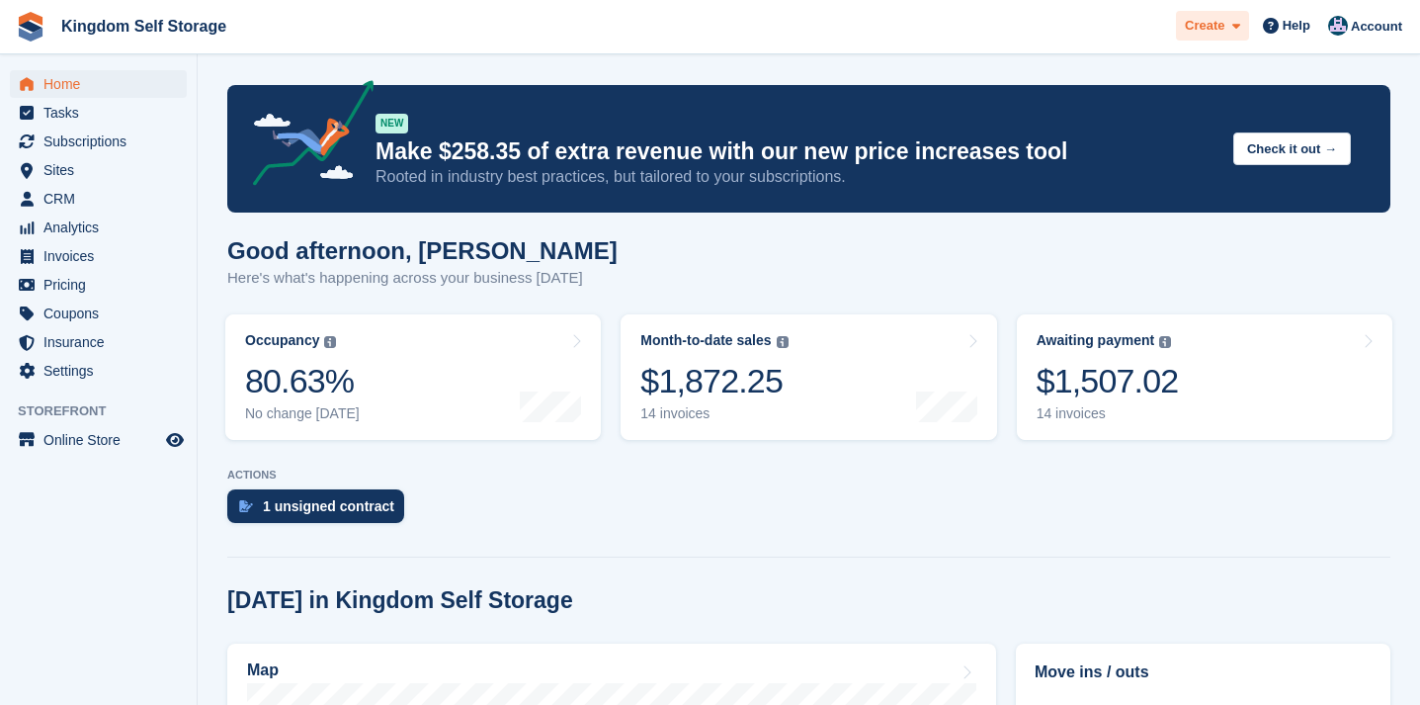
click at [1213, 29] on span "Create" at bounding box center [1205, 26] width 40 height 20
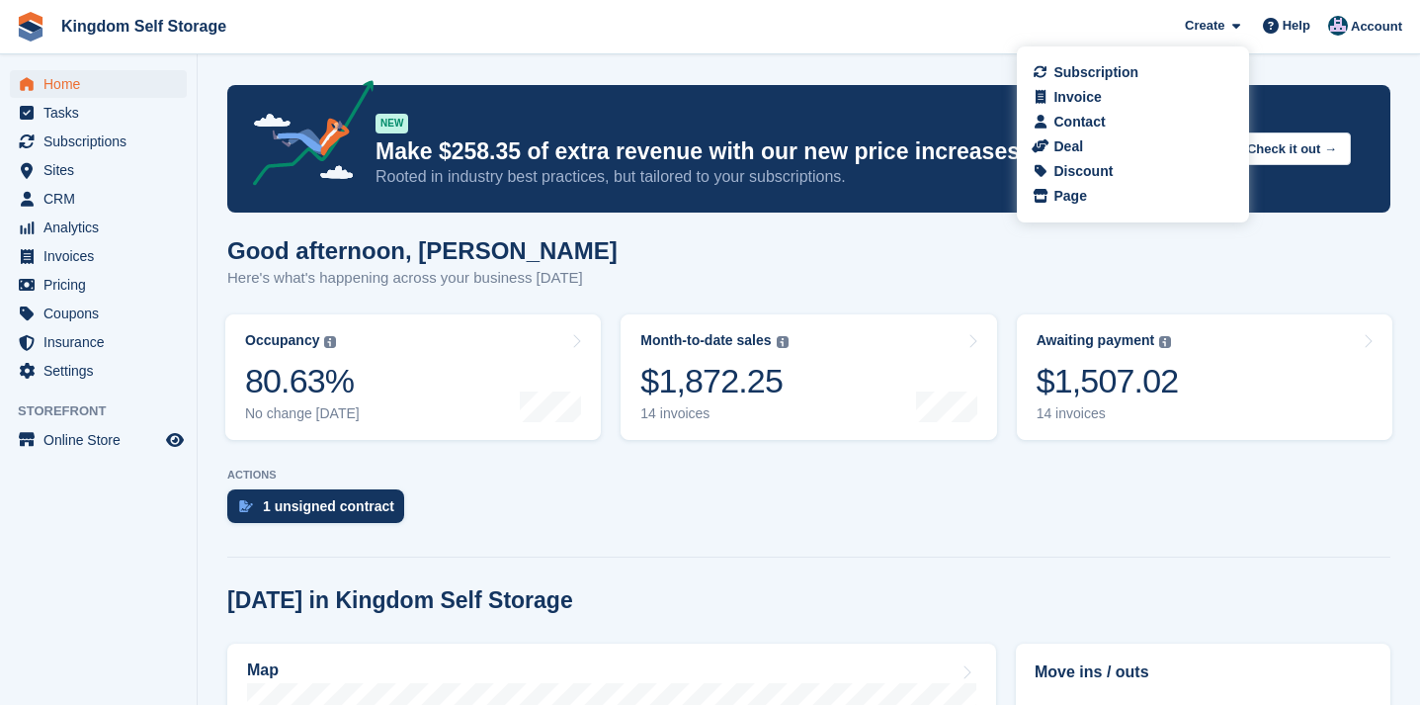
click at [1032, 6] on span "Kingdom Self Storage Create Subscription Invoice Contact Deal Discount Page Hel…" at bounding box center [710, 26] width 1420 height 53
